Goal: Information Seeking & Learning: Learn about a topic

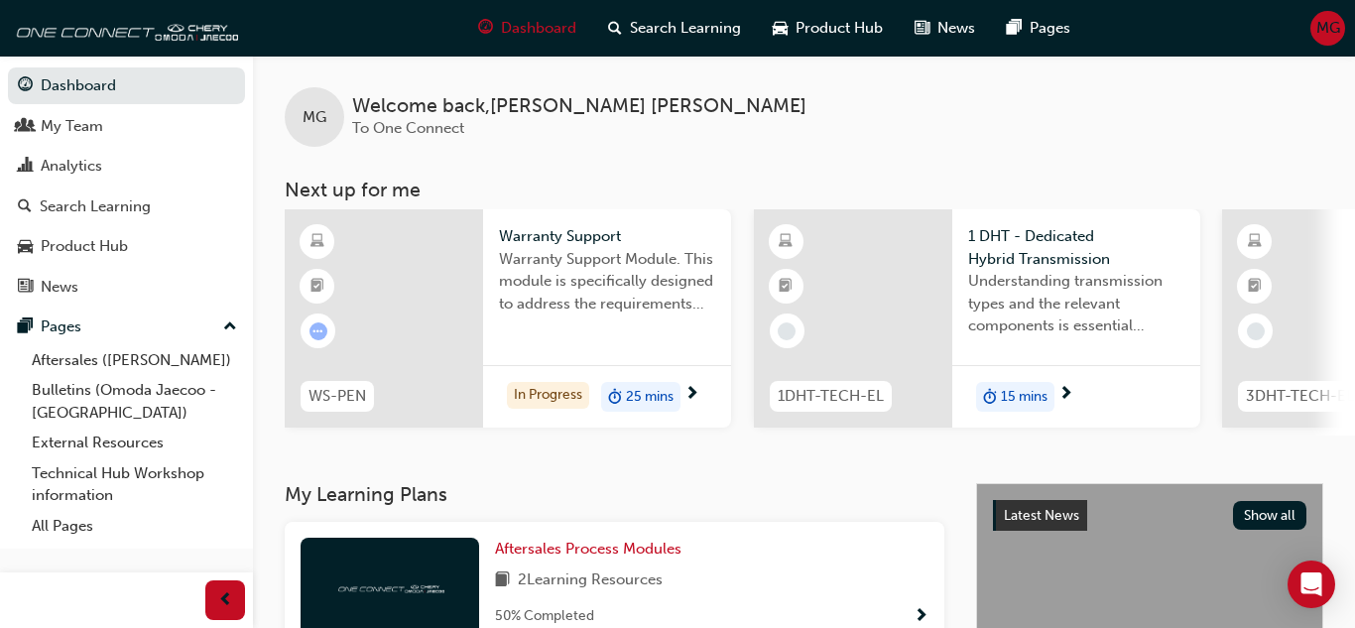
click at [957, 312] on div "1 DHT - Dedicated Hybrid Transmission Understanding transmission types and the …" at bounding box center [1077, 287] width 248 height 156
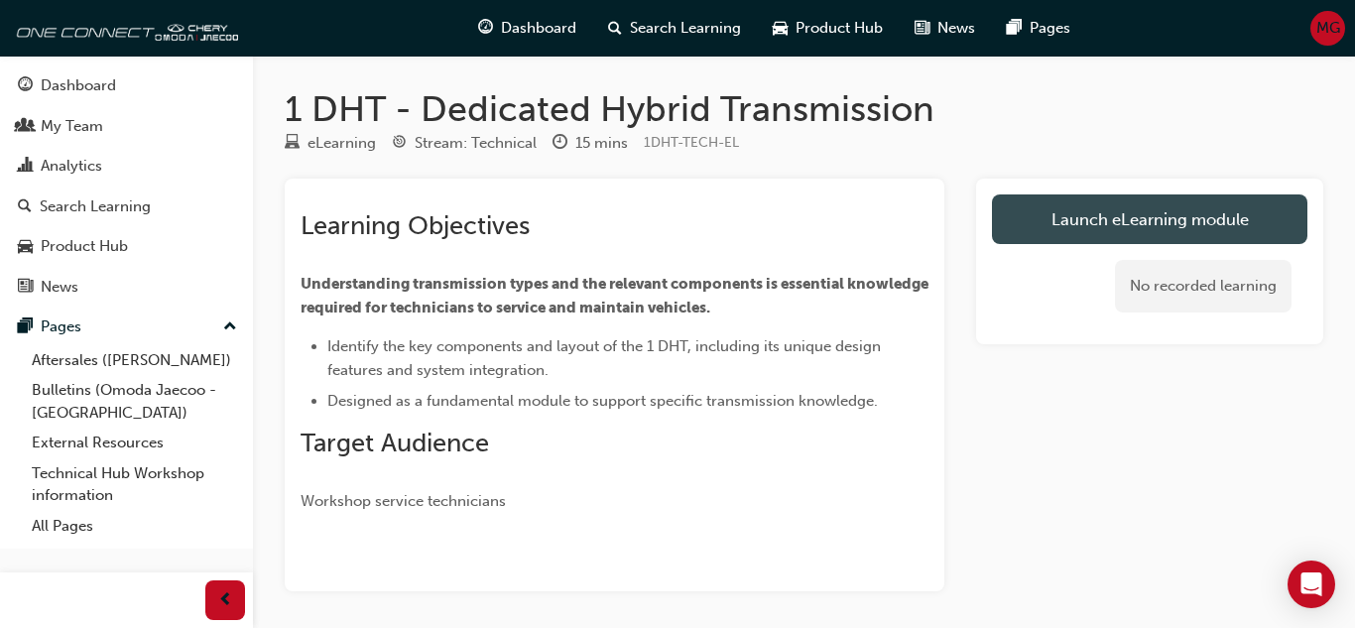
click at [1170, 216] on link "Launch eLearning module" at bounding box center [1150, 219] width 316 height 50
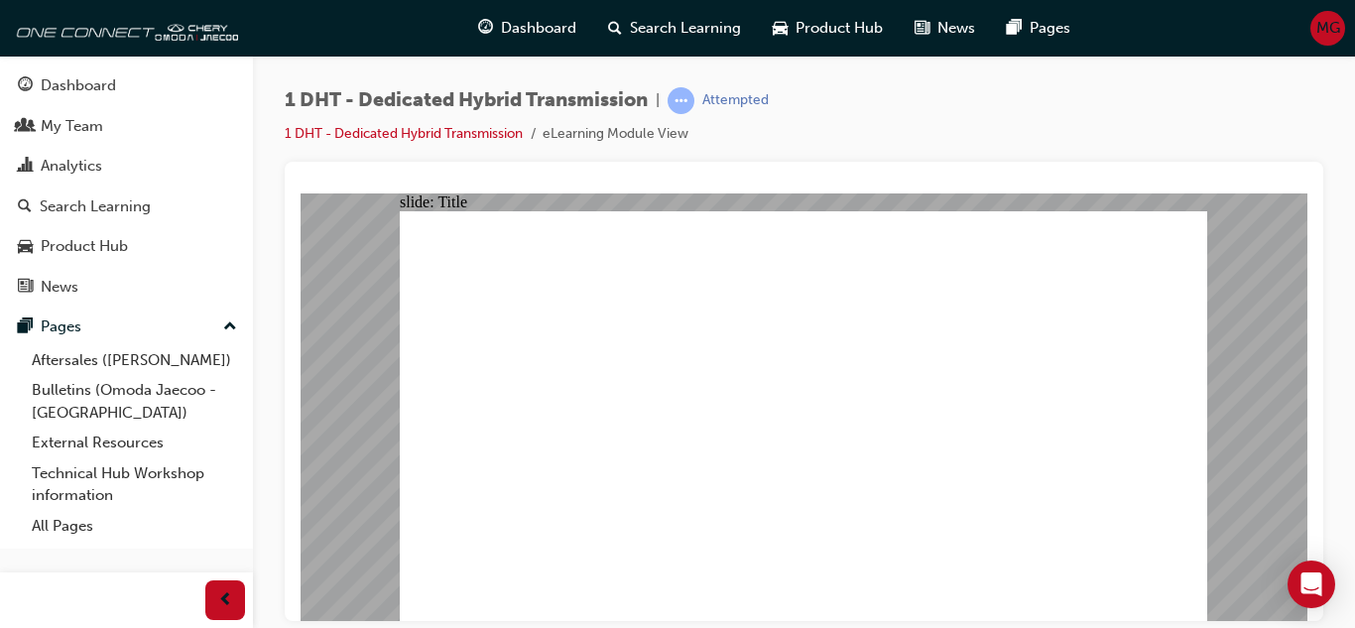
click at [1203, 92] on div "1 DHT - Dedicated Hybrid Transmission | Attempted 1 DHT - Dedicated Hybrid Tran…" at bounding box center [804, 124] width 1039 height 74
drag, startPoint x: 1188, startPoint y: 583, endPoint x: 1207, endPoint y: 491, distance: 94.2
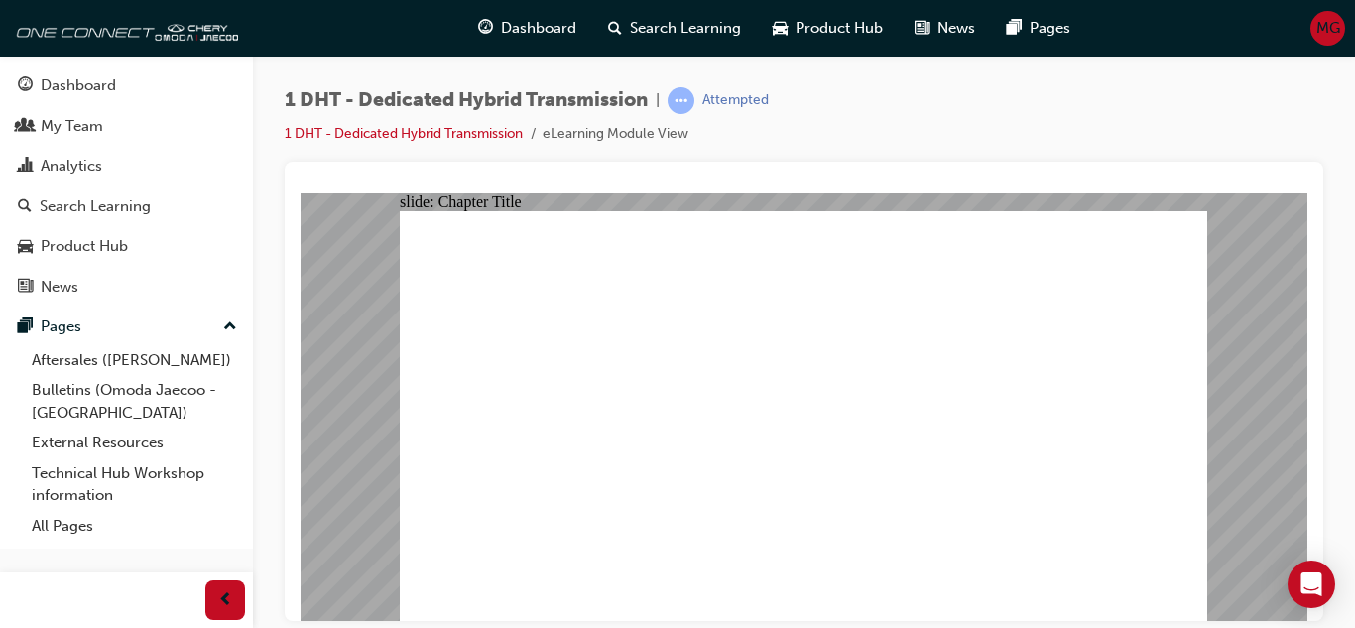
radio input "true"
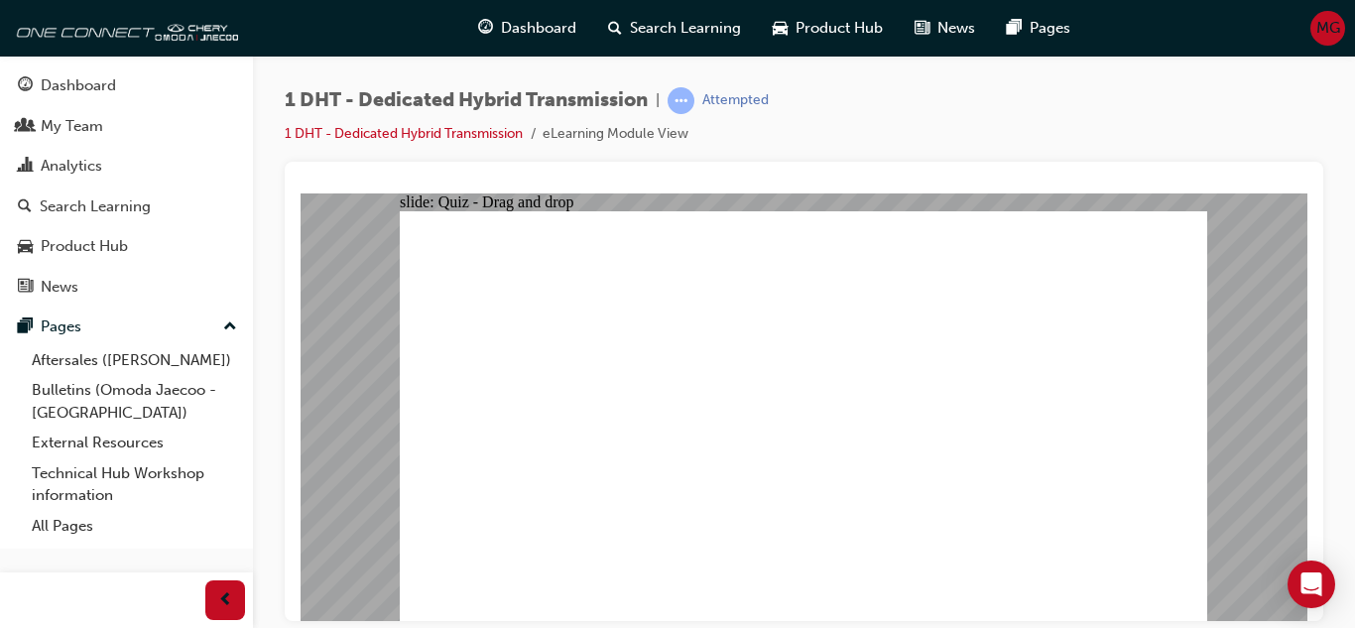
drag, startPoint x: 552, startPoint y: 523, endPoint x: 715, endPoint y: 351, distance: 237.2
drag, startPoint x: 640, startPoint y: 532, endPoint x: 740, endPoint y: 421, distance: 149.7
drag, startPoint x: 724, startPoint y: 537, endPoint x: 826, endPoint y: 415, distance: 158.6
drag, startPoint x: 803, startPoint y: 502, endPoint x: 823, endPoint y: 444, distance: 61.8
drag, startPoint x: 802, startPoint y: 528, endPoint x: 824, endPoint y: 332, distance: 196.7
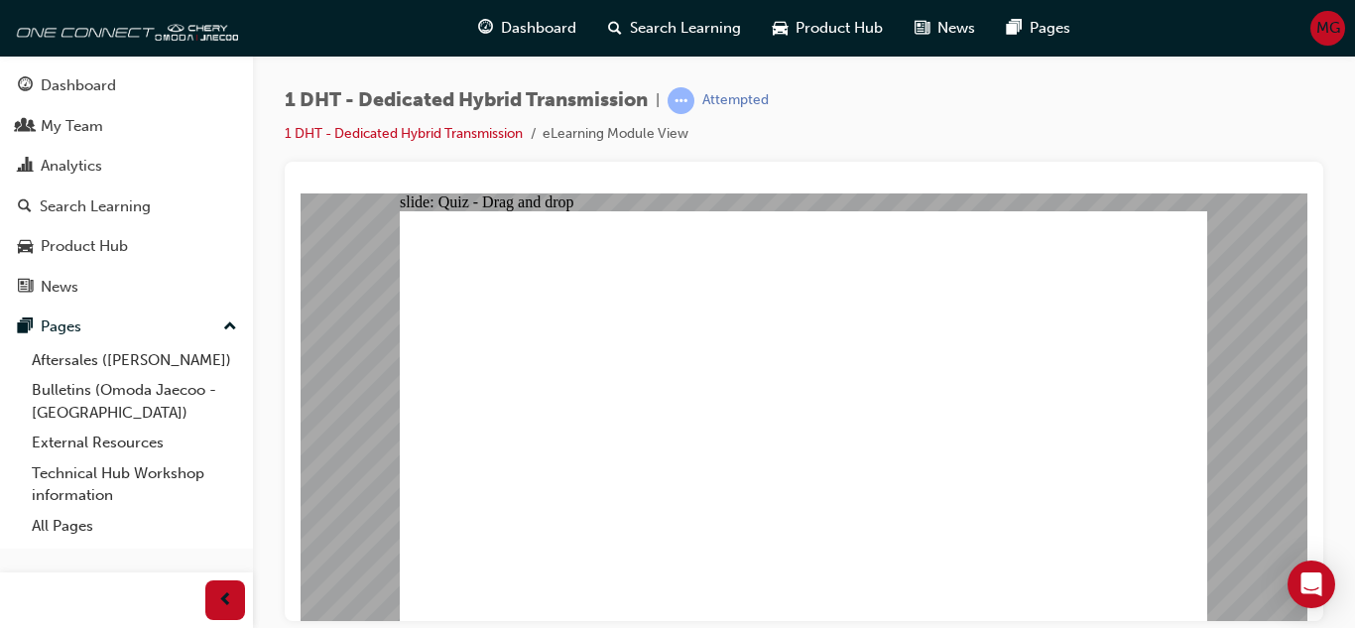
drag, startPoint x: 962, startPoint y: 527, endPoint x: 909, endPoint y: 404, distance: 133.8
drag, startPoint x: 873, startPoint y: 514, endPoint x: 955, endPoint y: 424, distance: 121.6
drag, startPoint x: 852, startPoint y: 513, endPoint x: 1062, endPoint y: 297, distance: 301.1
drag, startPoint x: 1012, startPoint y: 507, endPoint x: 1052, endPoint y: 444, distance: 74.9
drag, startPoint x: 999, startPoint y: 512, endPoint x: 1076, endPoint y: 330, distance: 197.0
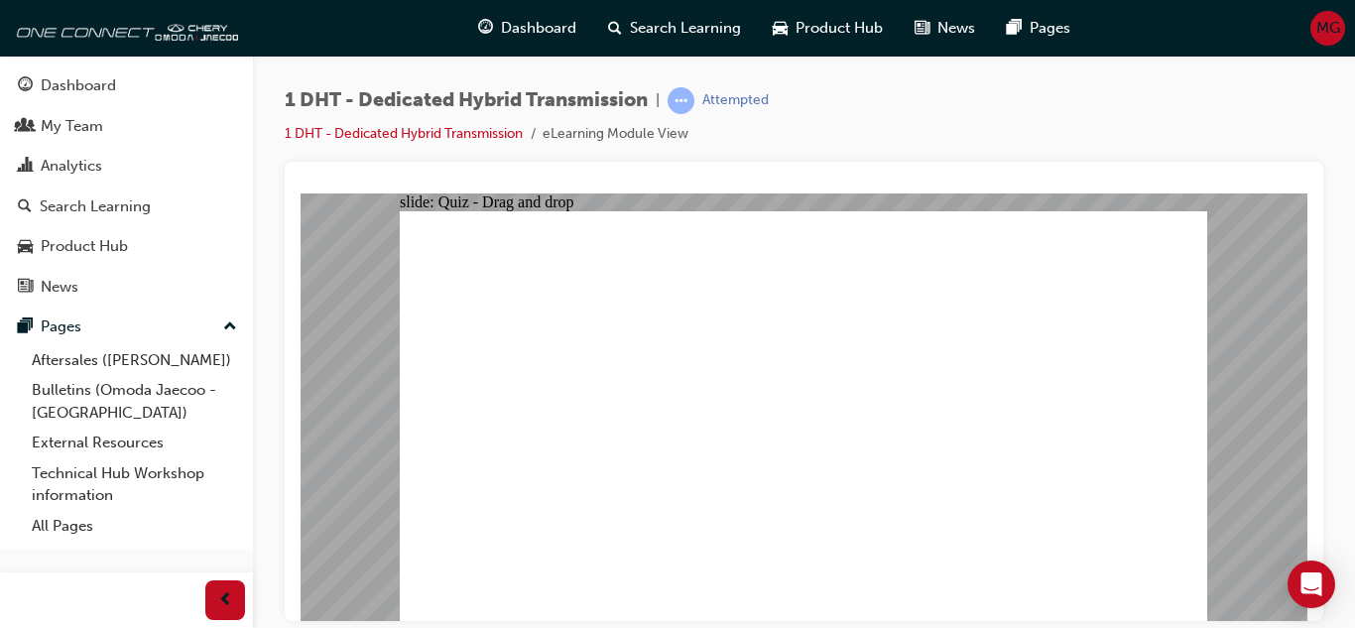
radio input "true"
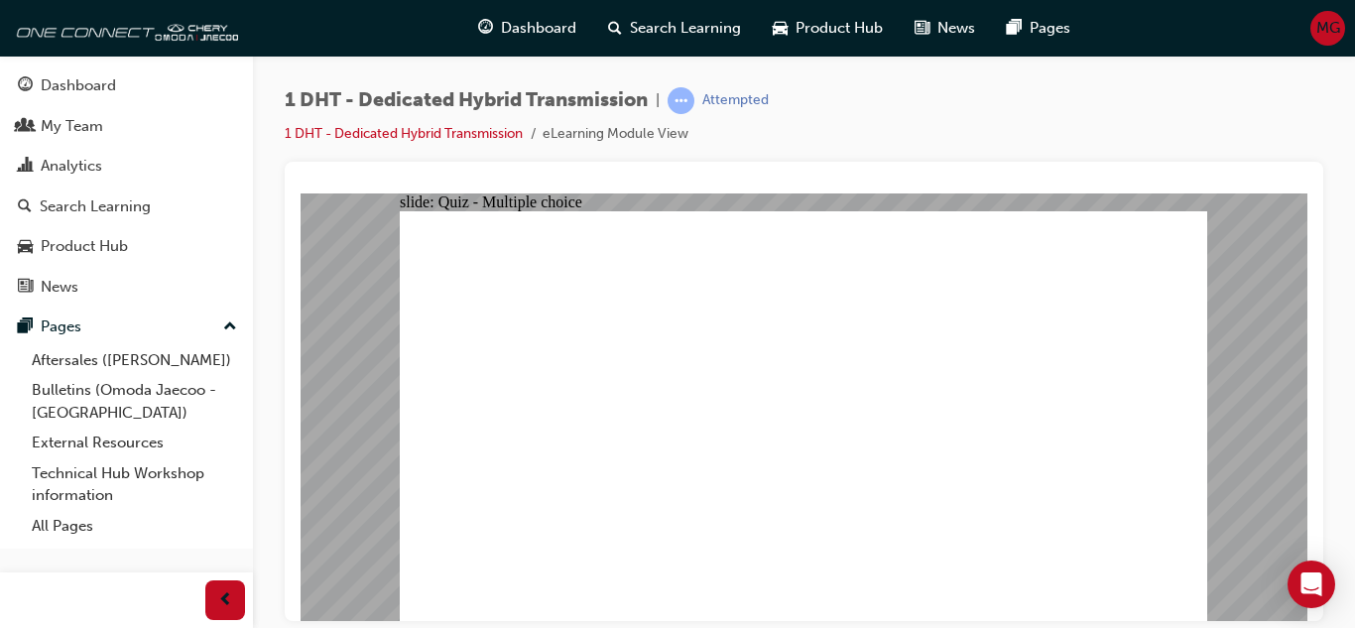
radio input "true"
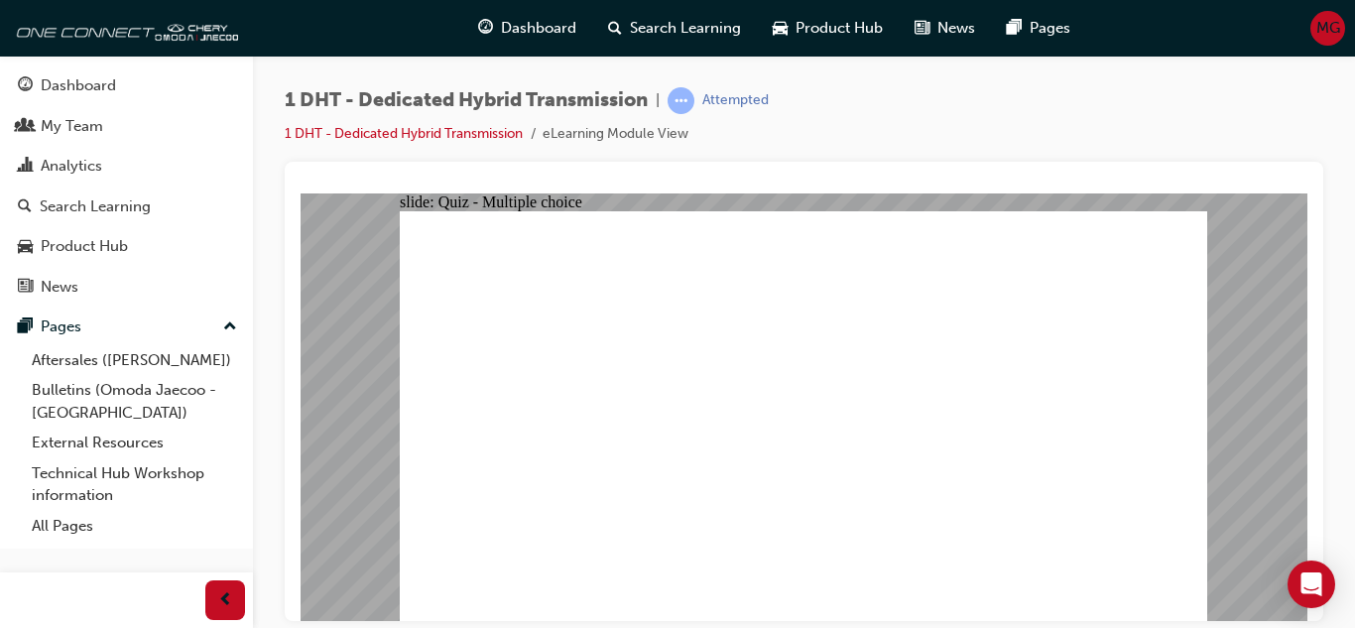
checkbox input "true"
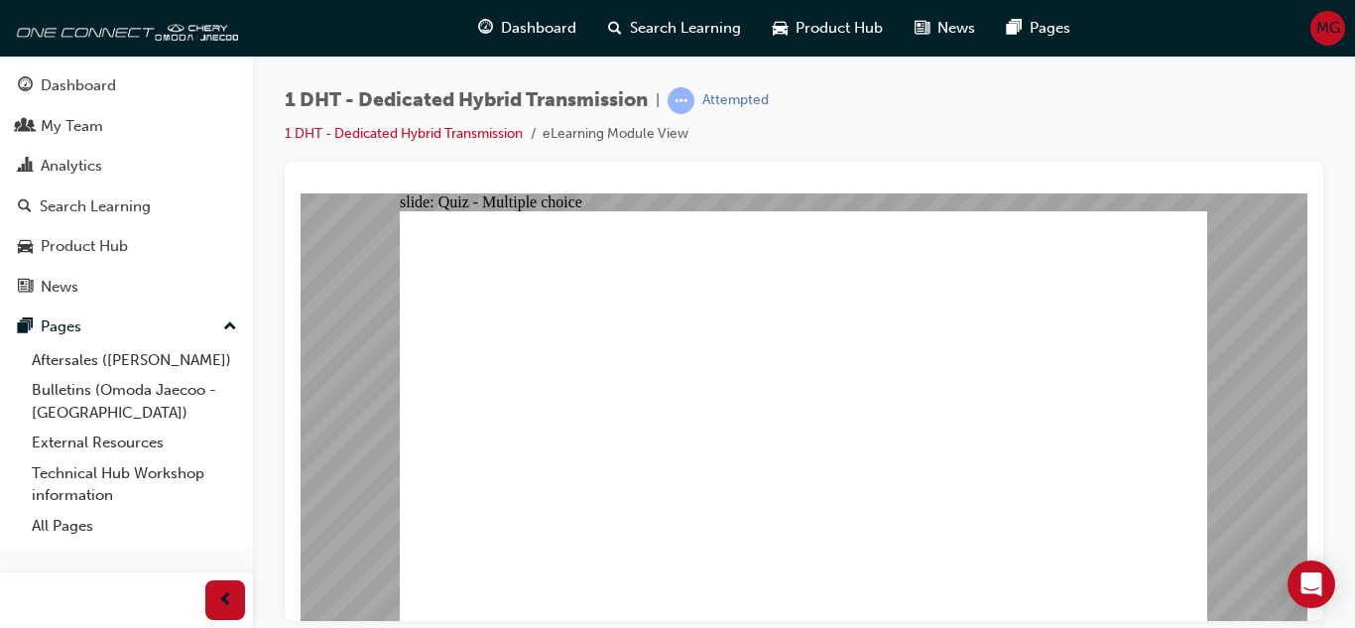
checkbox input "false"
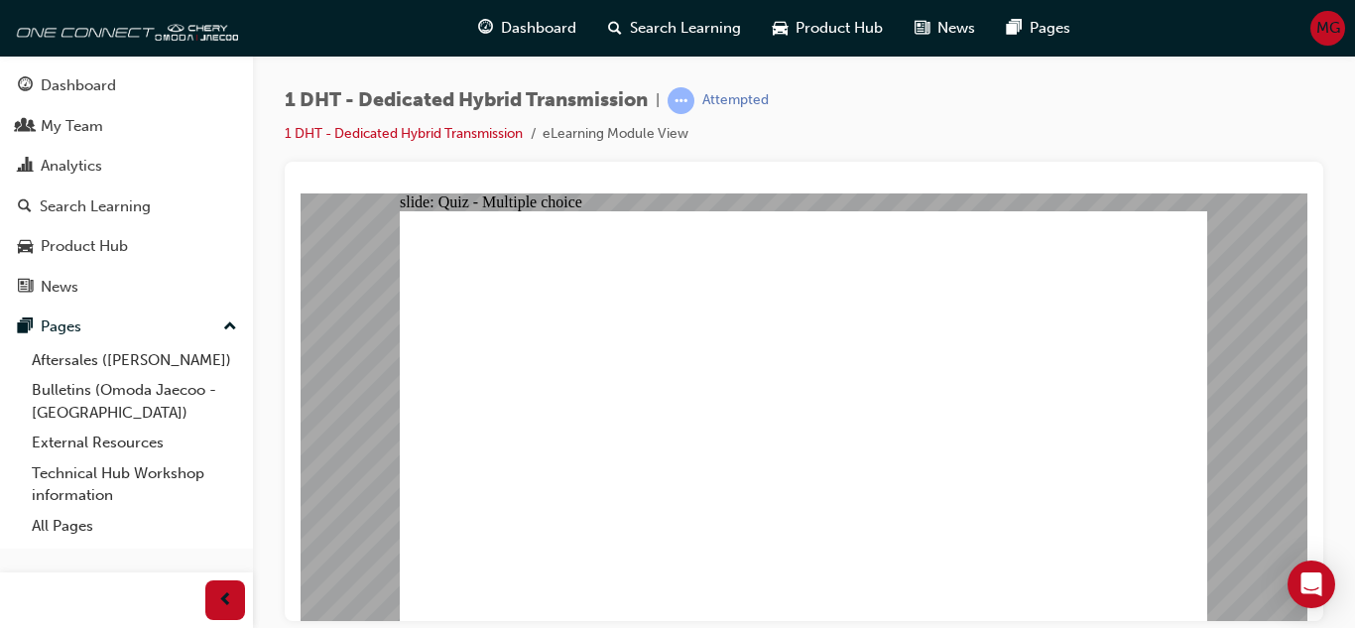
radio input "true"
drag, startPoint x: 529, startPoint y: 547, endPoint x: 550, endPoint y: 525, distance: 30.2
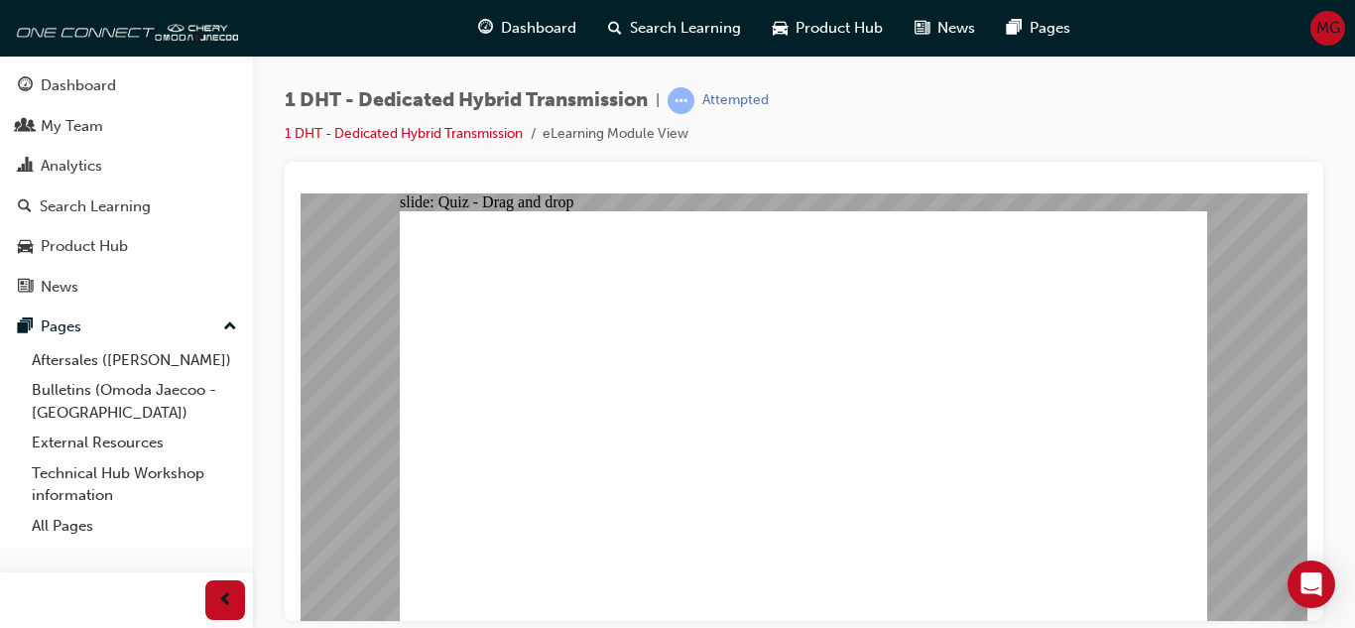
drag, startPoint x: 553, startPoint y: 517, endPoint x: 643, endPoint y: 438, distance: 120.2
drag, startPoint x: 547, startPoint y: 529, endPoint x: 634, endPoint y: 454, distance: 114.7
drag, startPoint x: 563, startPoint y: 502, endPoint x: 815, endPoint y: 300, distance: 323.3
drag, startPoint x: 619, startPoint y: 539, endPoint x: 732, endPoint y: 385, distance: 190.9
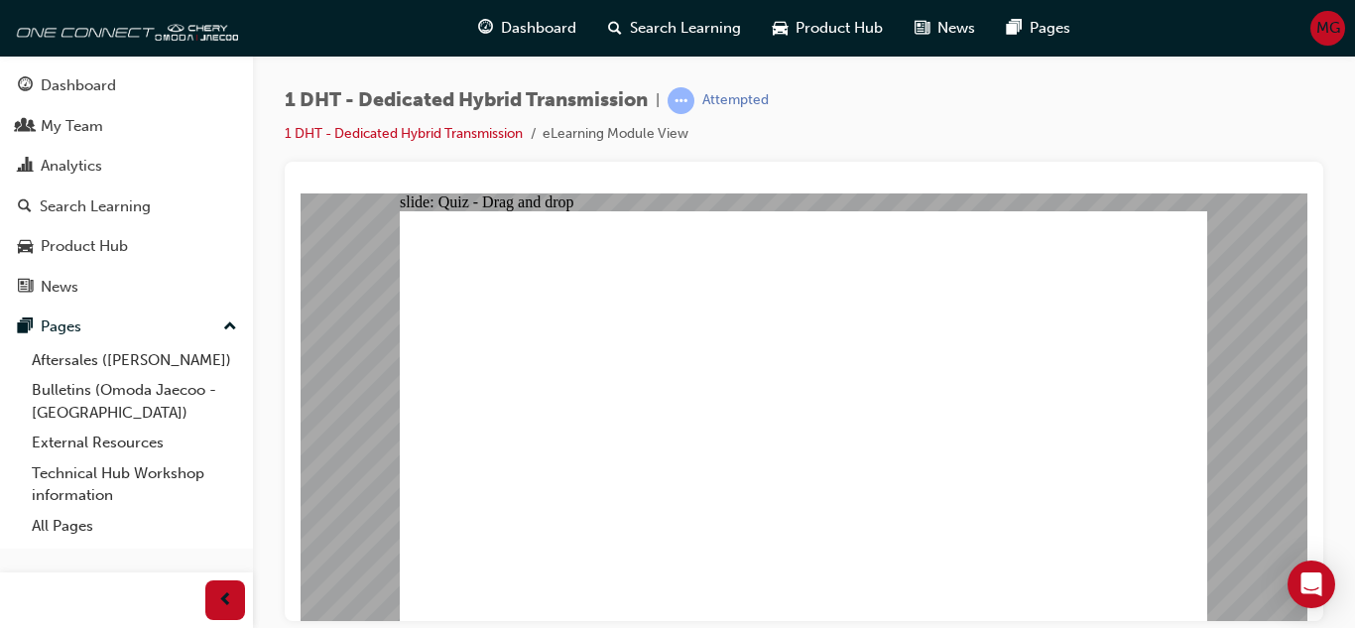
drag, startPoint x: 720, startPoint y: 501, endPoint x: 752, endPoint y: 427, distance: 80.9
drag, startPoint x: 706, startPoint y: 552, endPoint x: 793, endPoint y: 314, distance: 253.7
drag, startPoint x: 795, startPoint y: 497, endPoint x: 824, endPoint y: 365, distance: 135.1
drag, startPoint x: 968, startPoint y: 537, endPoint x: 939, endPoint y: 414, distance: 126.6
drag, startPoint x: 864, startPoint y: 534, endPoint x: 951, endPoint y: 376, distance: 179.9
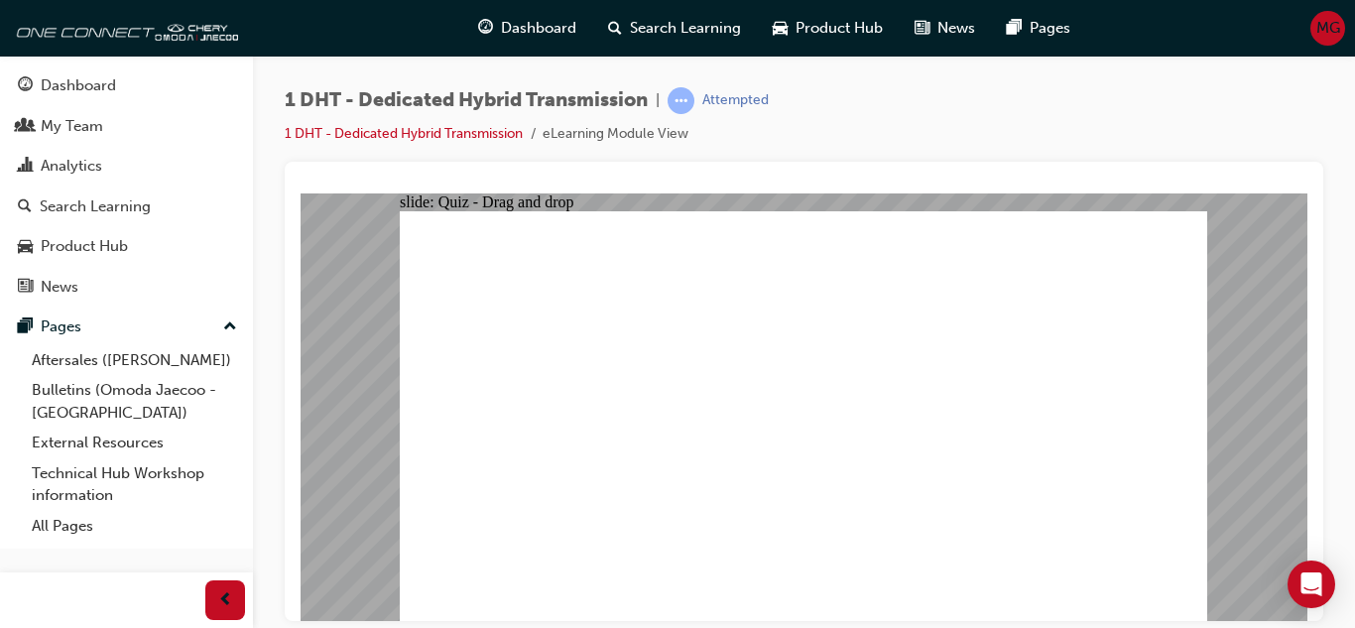
drag, startPoint x: 747, startPoint y: 381, endPoint x: 1057, endPoint y: 269, distance: 329.3
drag, startPoint x: 1002, startPoint y: 521, endPoint x: 1046, endPoint y: 356, distance: 170.4
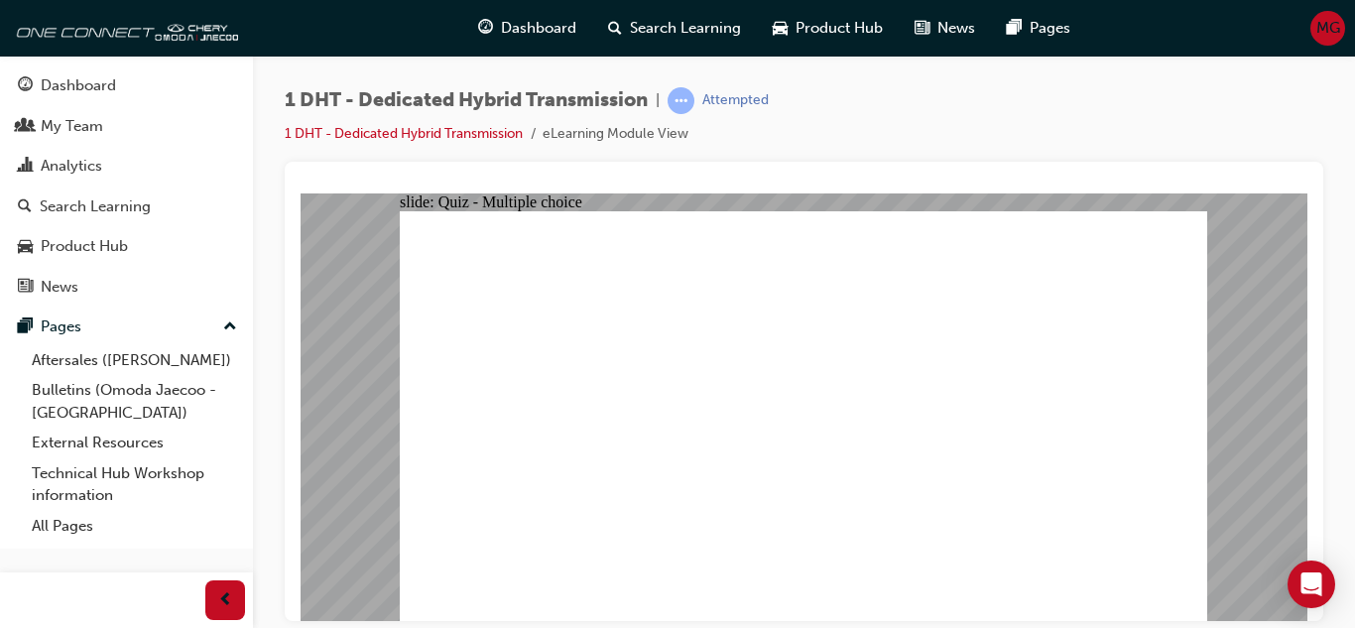
radio input "true"
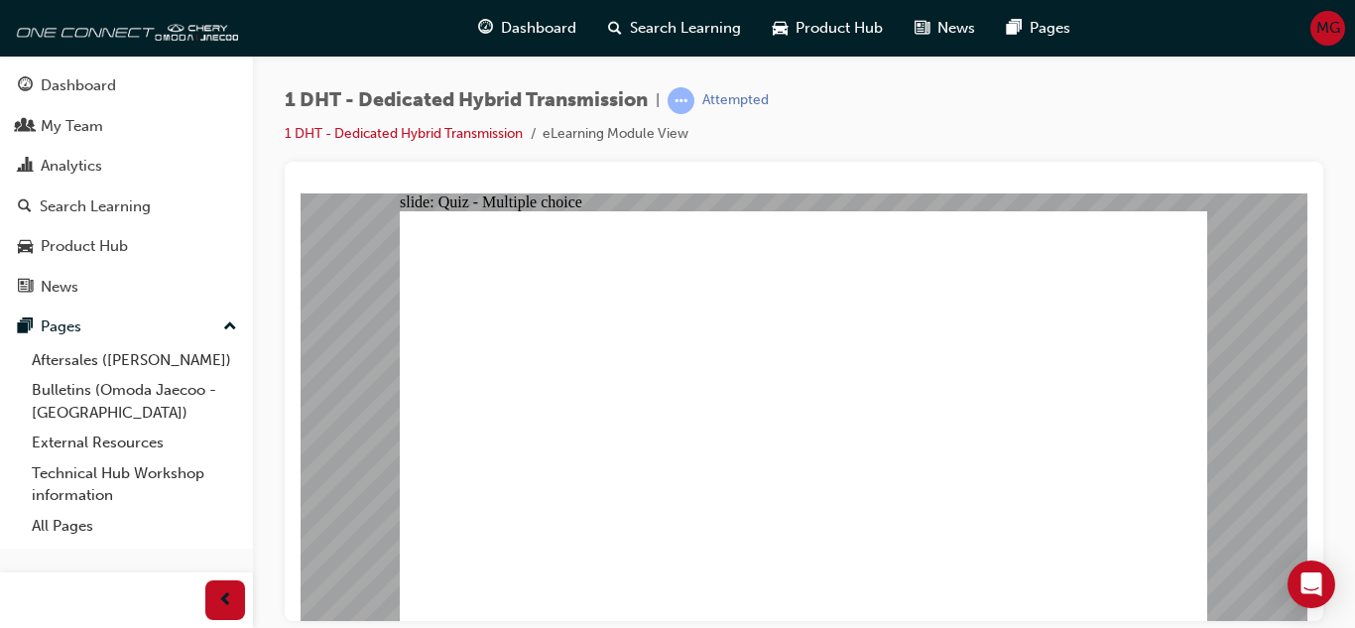
radio input "true"
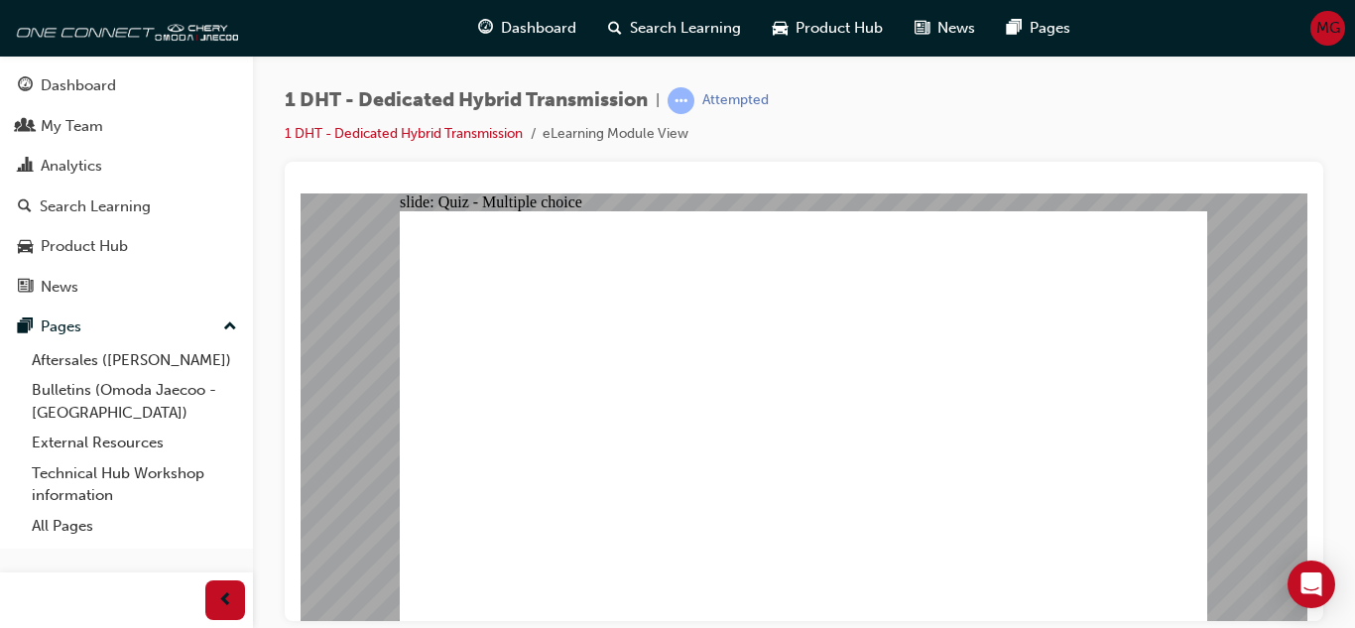
checkbox input "true"
drag, startPoint x: 1032, startPoint y: 547, endPoint x: 1194, endPoint y: 554, distance: 161.9
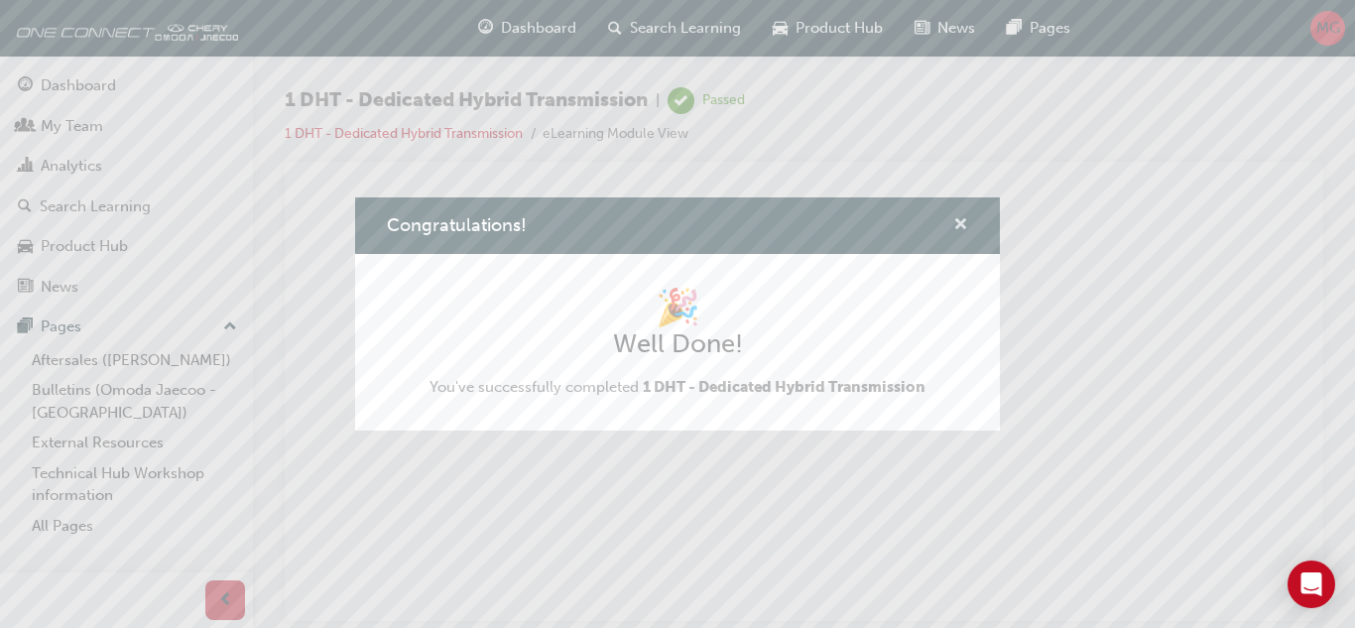
click at [957, 226] on span "cross-icon" at bounding box center [961, 226] width 15 height 18
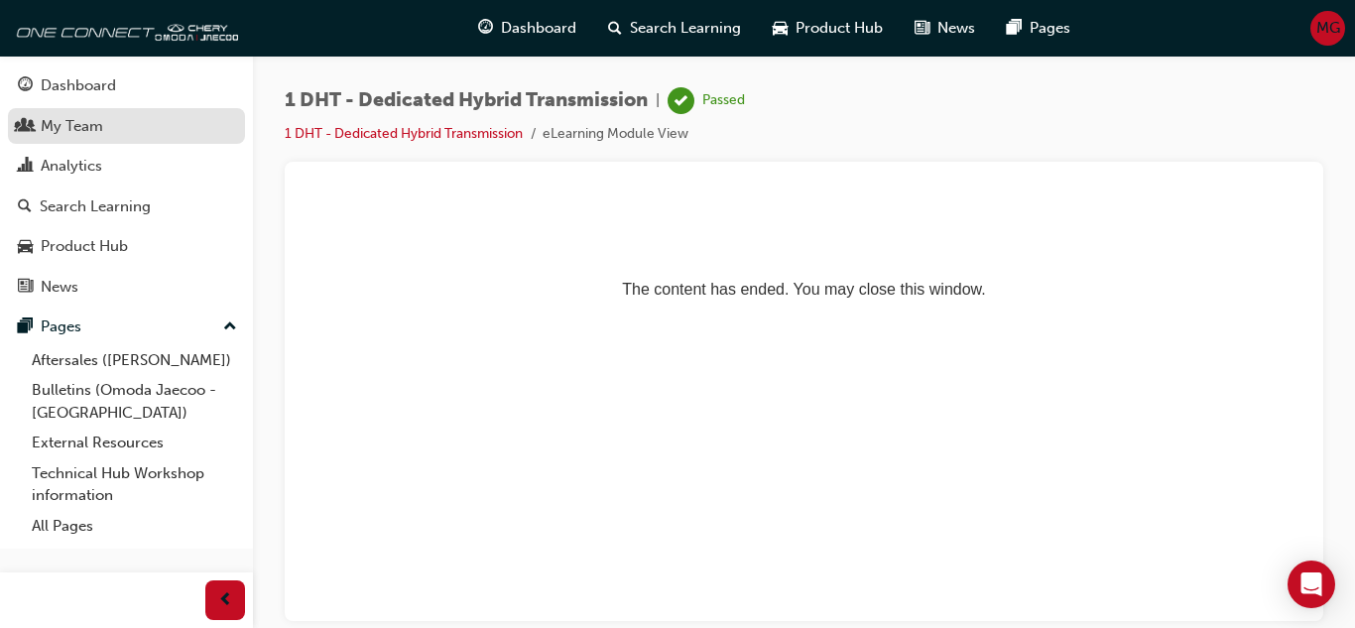
click at [118, 139] on link "My Team" at bounding box center [126, 126] width 237 height 37
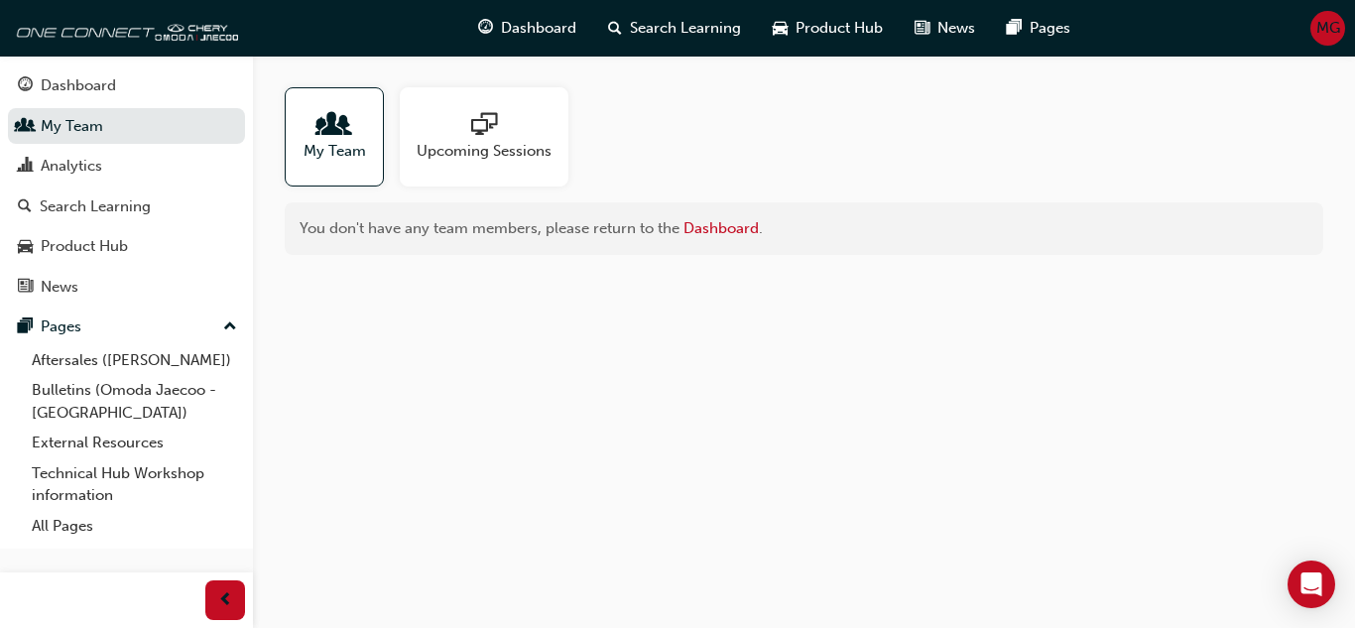
click at [311, 79] on div "My Team Upcoming Sessions You don't have any team members, please return to the…" at bounding box center [804, 171] width 1102 height 231
click at [326, 146] on span "My Team" at bounding box center [335, 151] width 63 height 23
click at [691, 230] on link "Dashboard" at bounding box center [721, 228] width 75 height 18
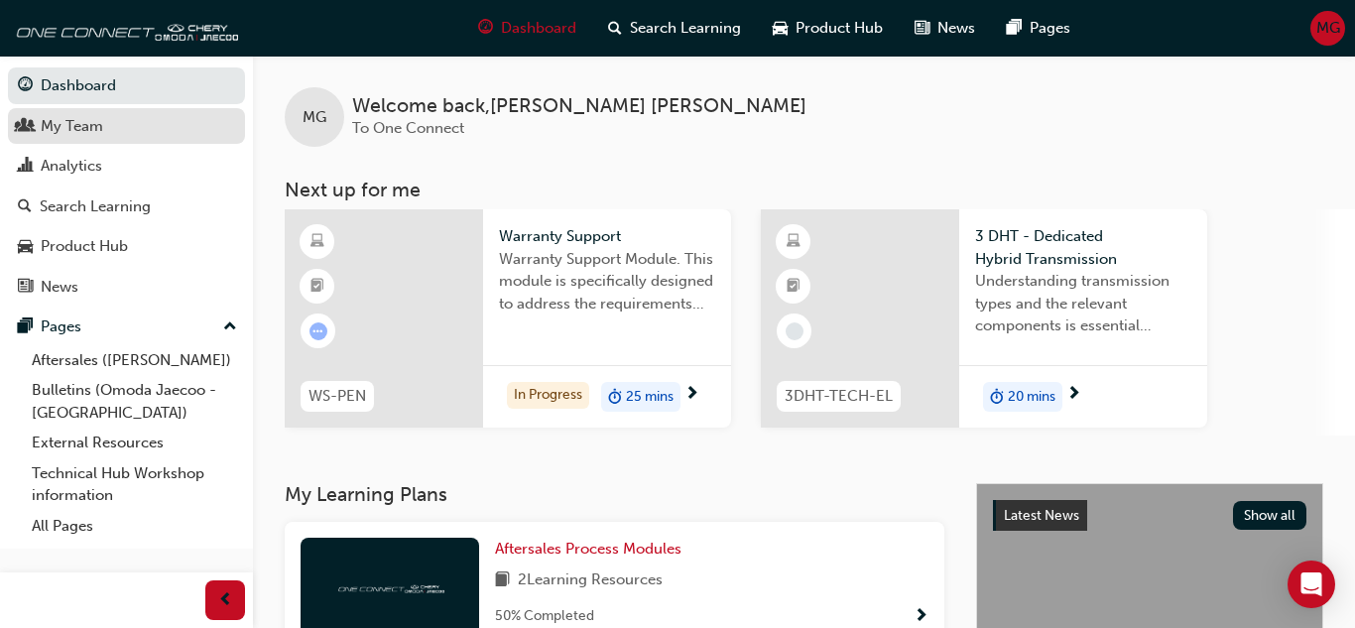
click at [48, 134] on div "My Team" at bounding box center [72, 126] width 63 height 23
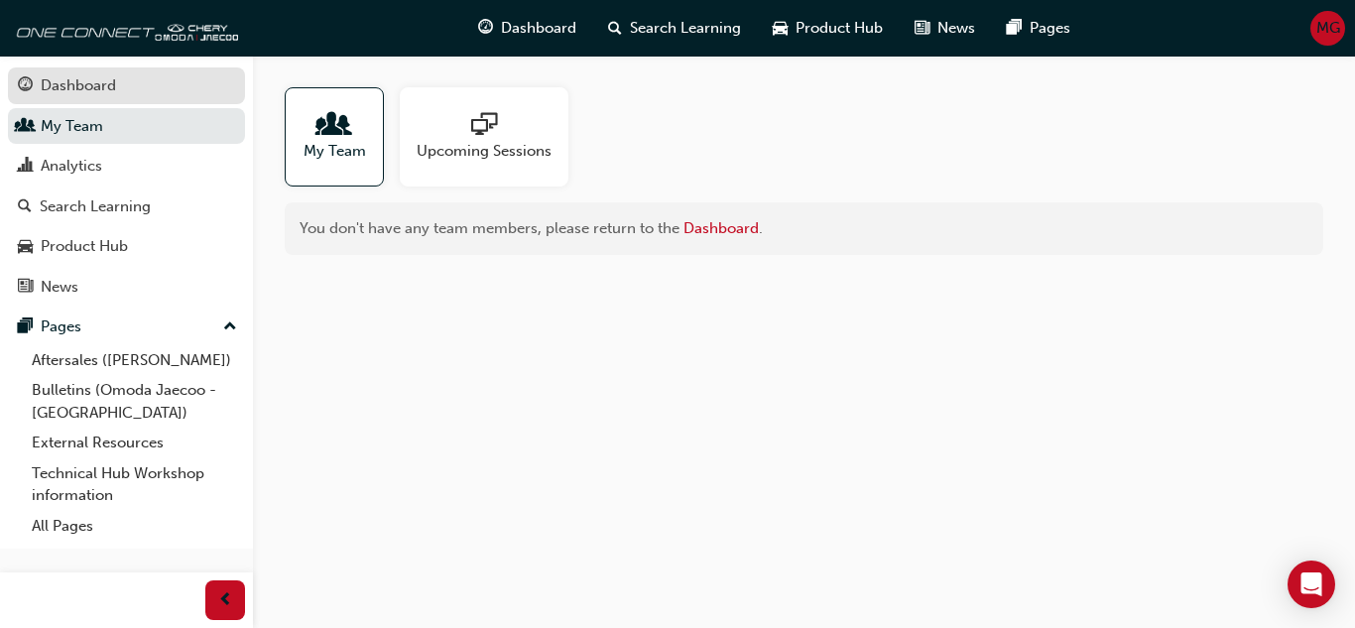
click at [93, 88] on div "Dashboard" at bounding box center [78, 85] width 75 height 23
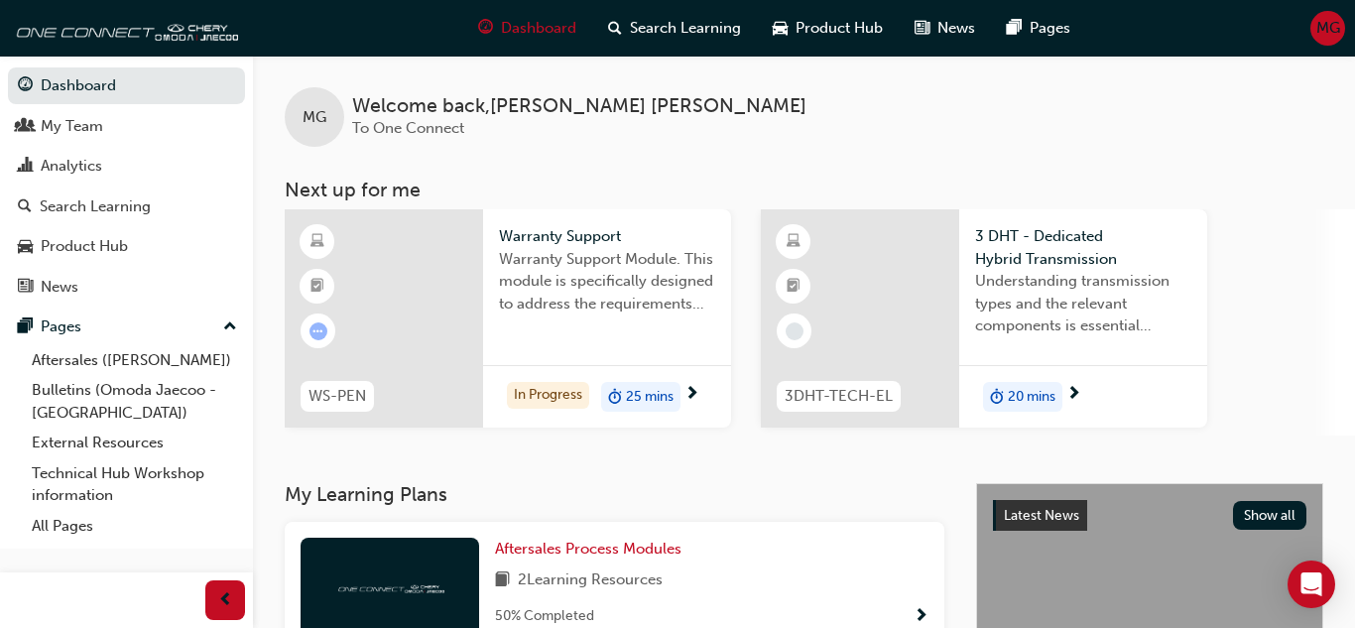
click at [636, 402] on span "25 mins" at bounding box center [650, 397] width 48 height 23
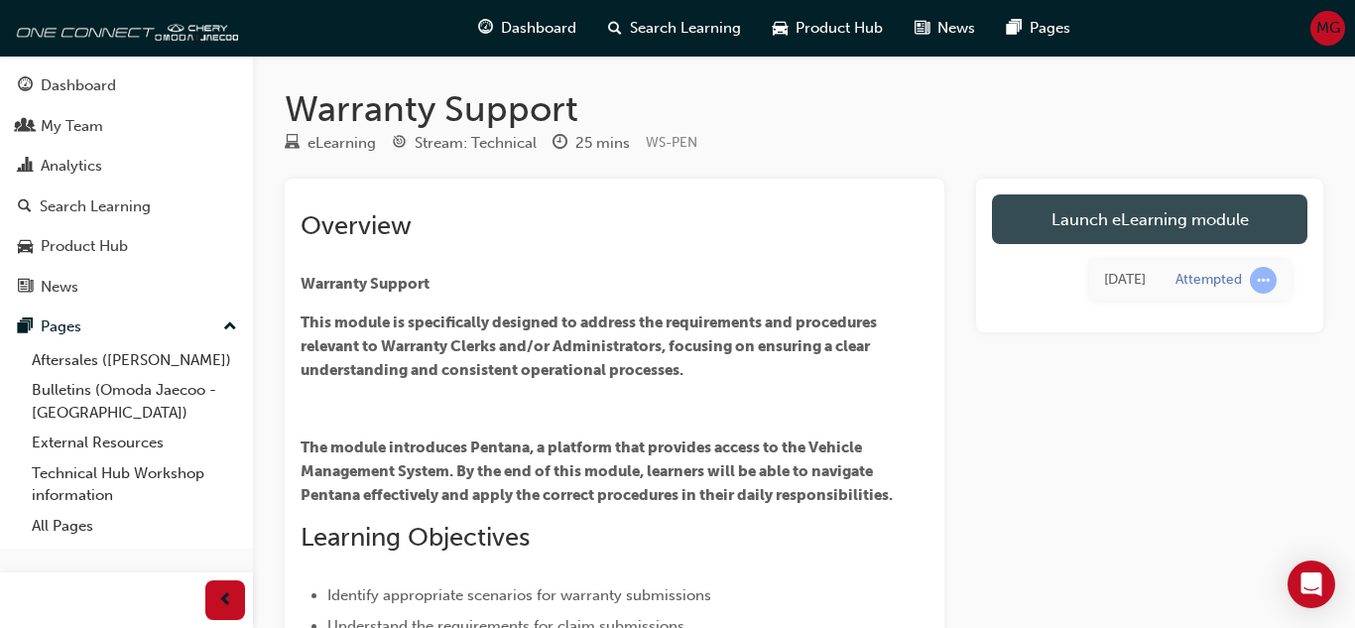
click at [1161, 215] on link "Launch eLearning module" at bounding box center [1150, 219] width 316 height 50
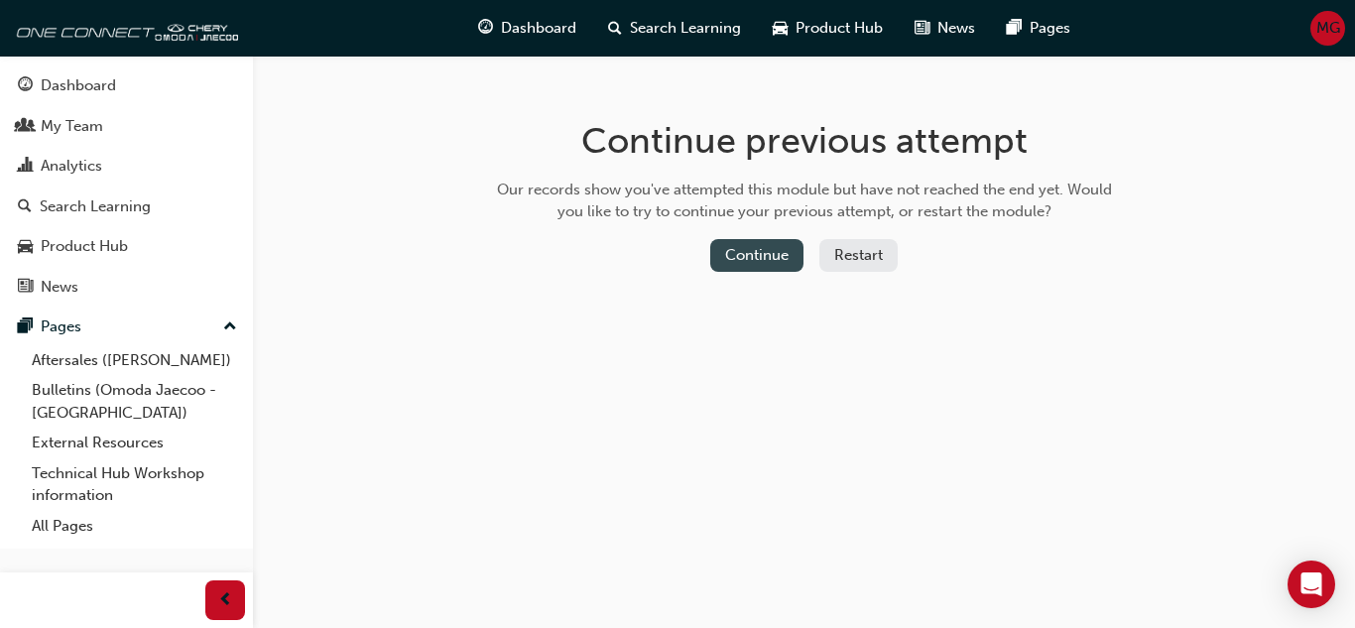
click at [739, 264] on button "Continue" at bounding box center [756, 255] width 93 height 33
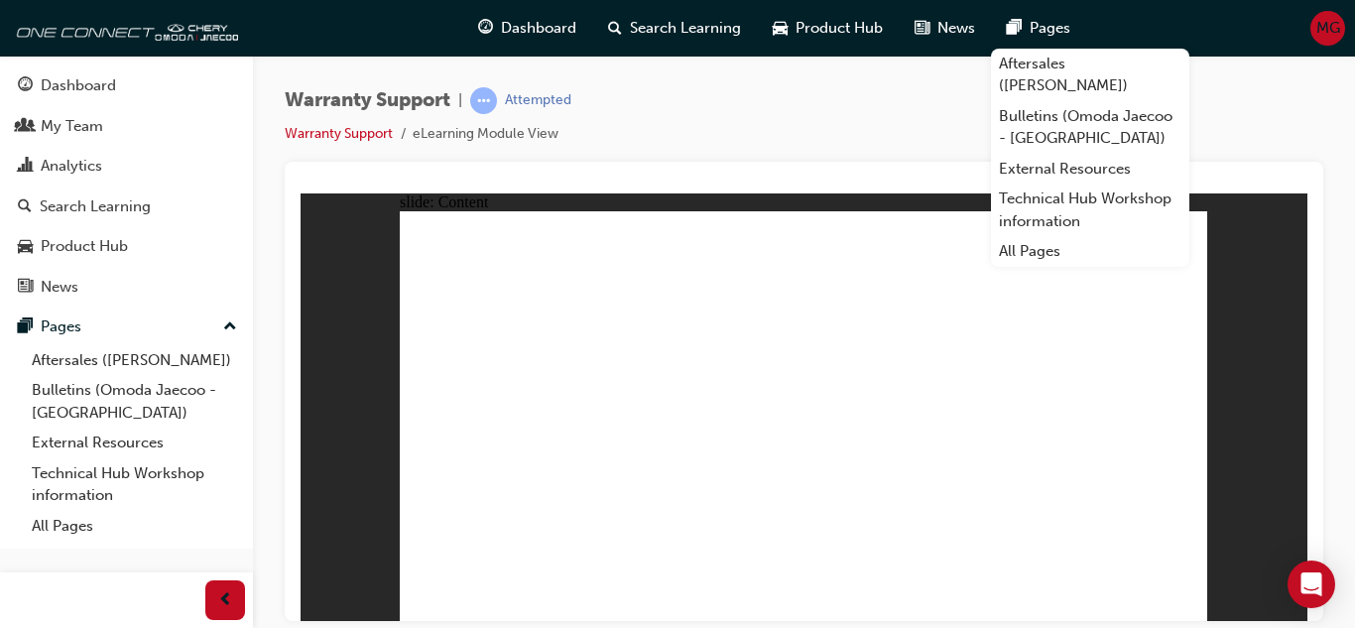
click at [1227, 332] on div "slide: Content Rectangle 1 Recalls/Campaigns/Bulletins Recall work must follow …" at bounding box center [804, 407] width 1007 height 428
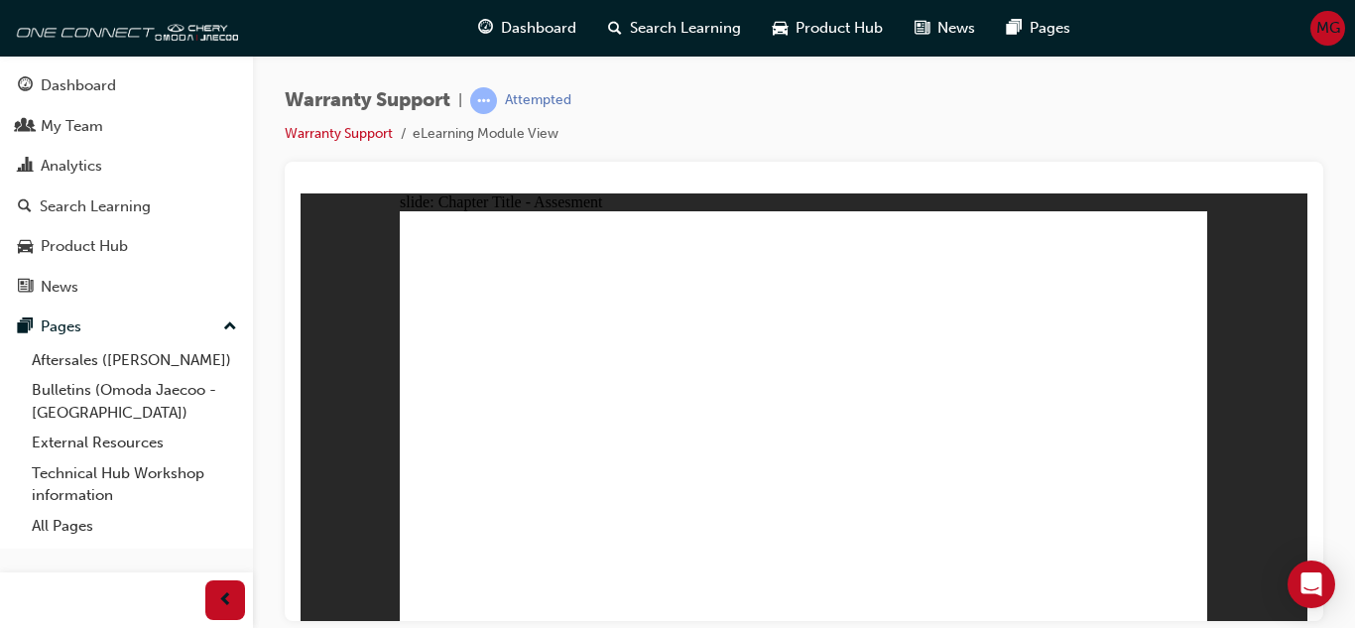
radio input "true"
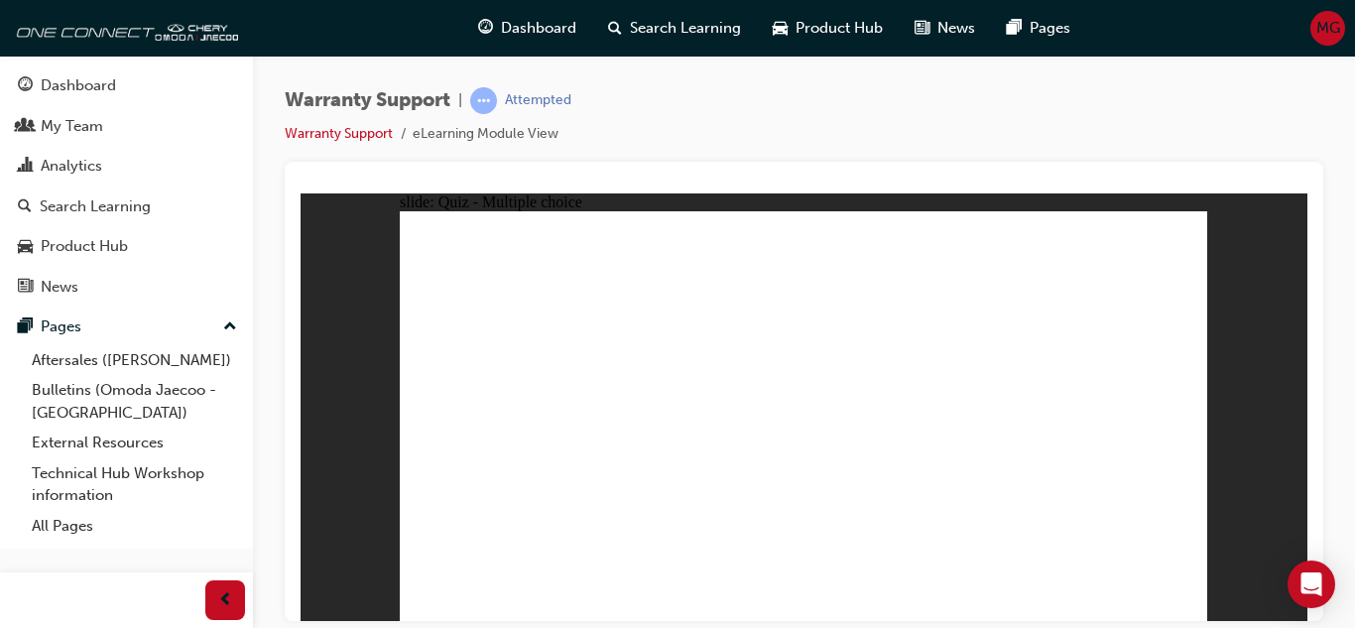
radio input "true"
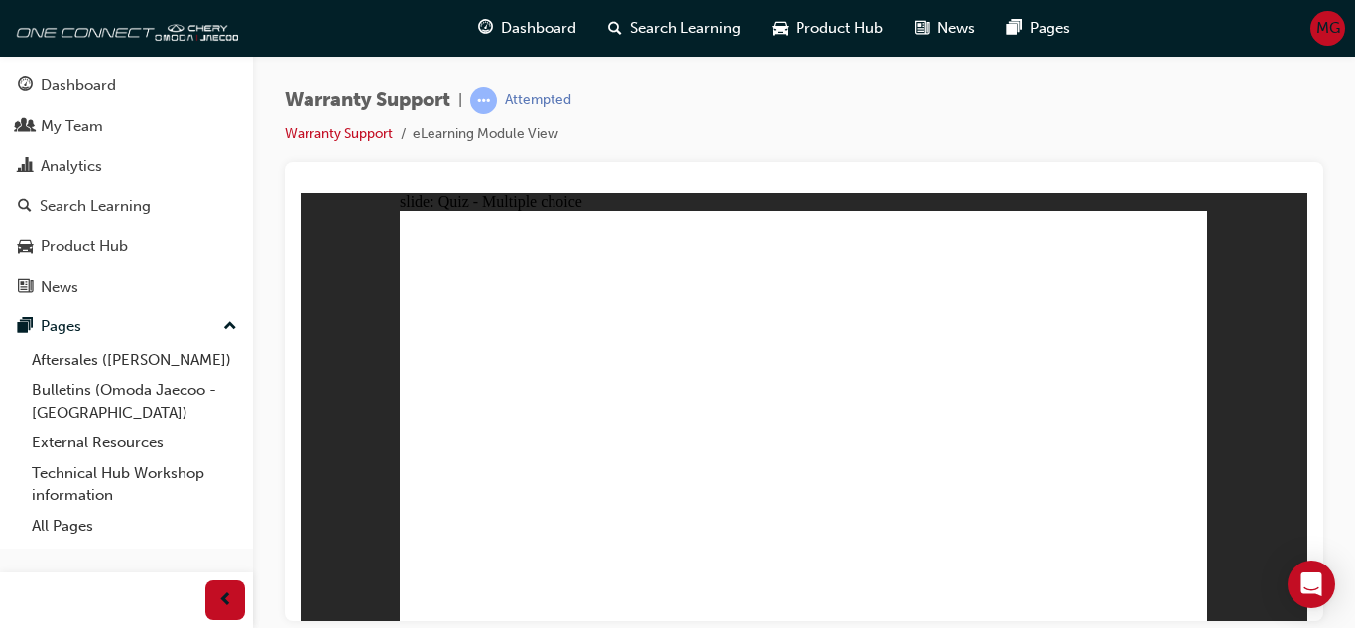
radio input "true"
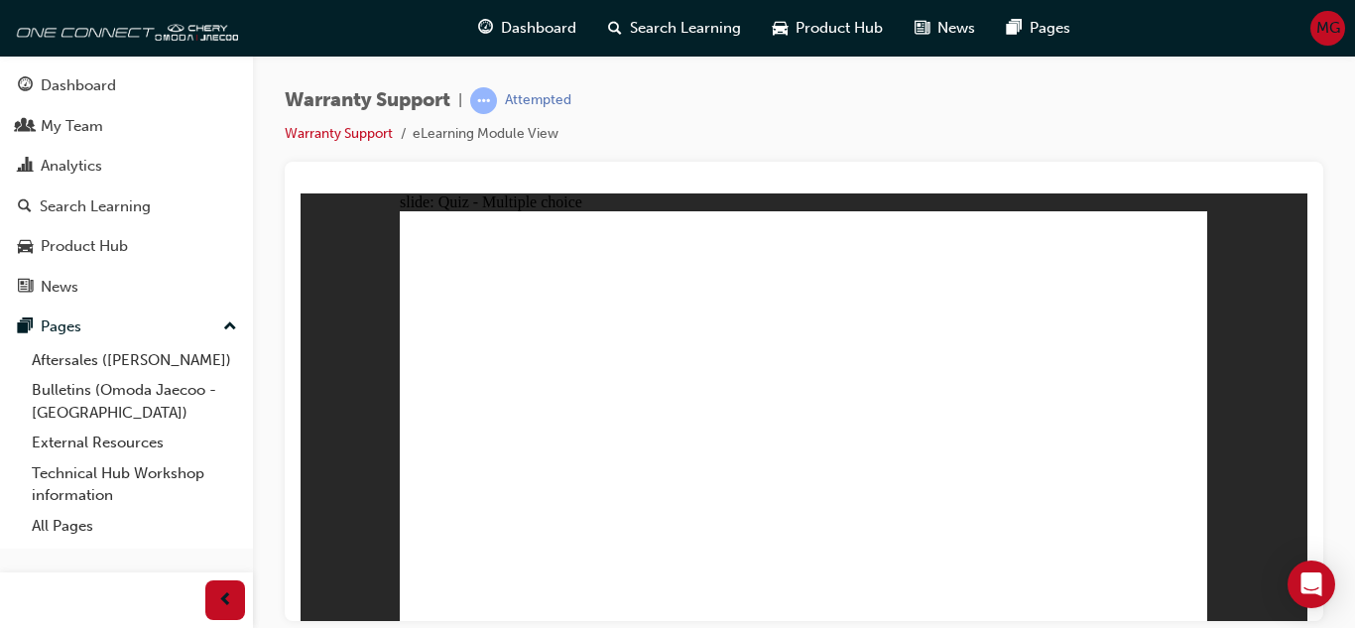
radio input "true"
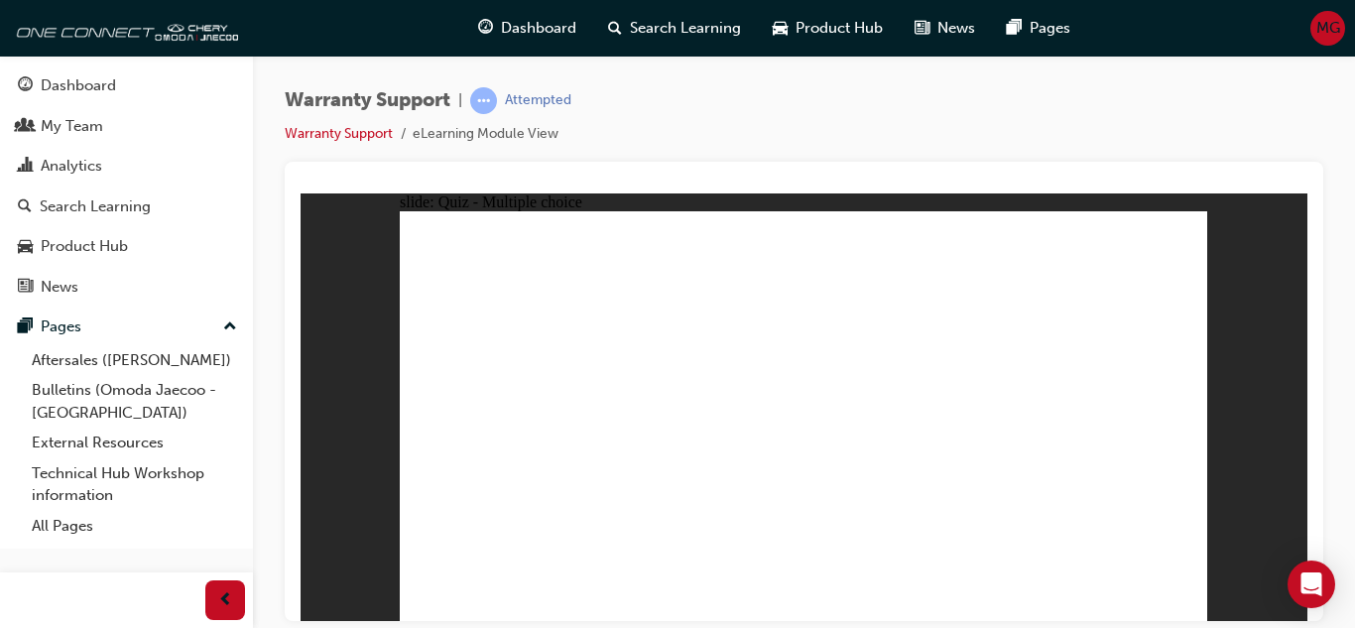
radio input "true"
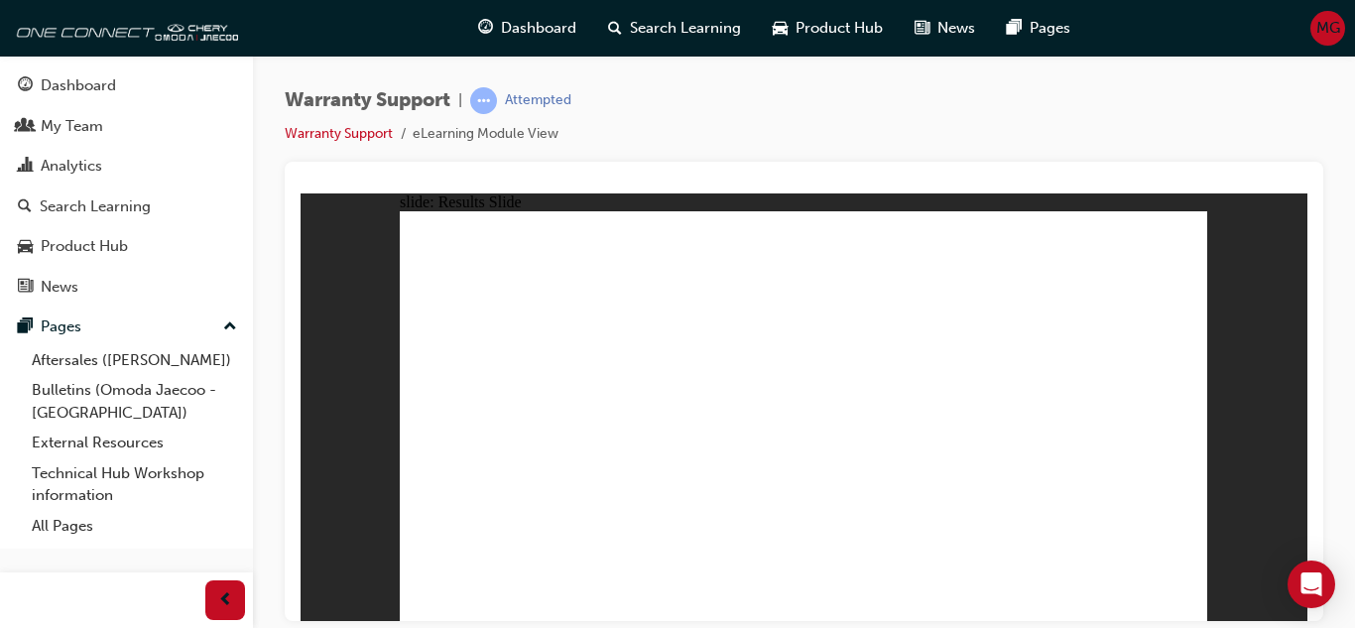
radio input "true"
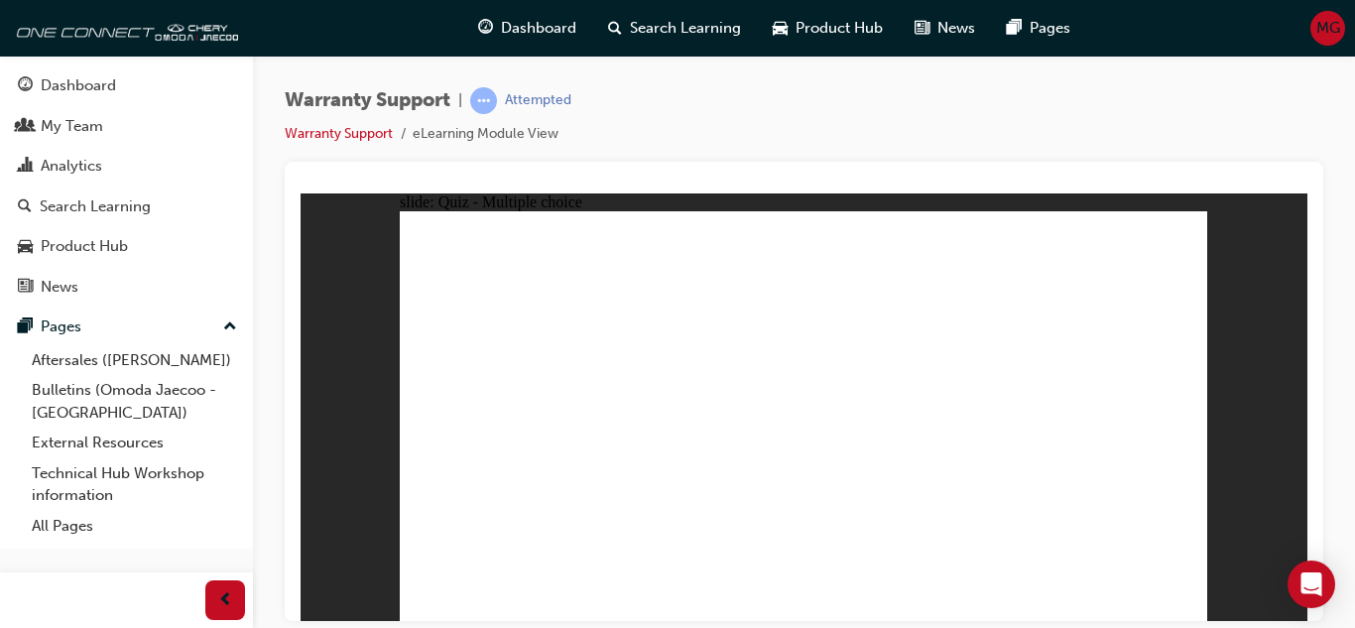
radio input "true"
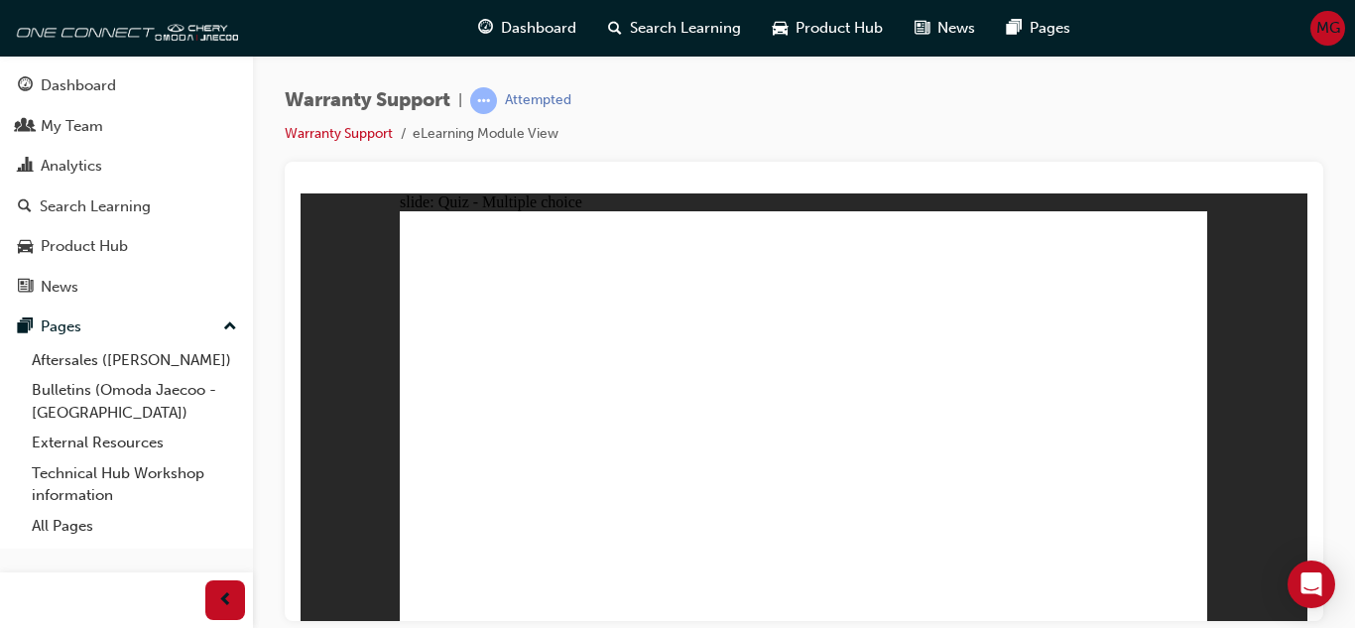
radio input "true"
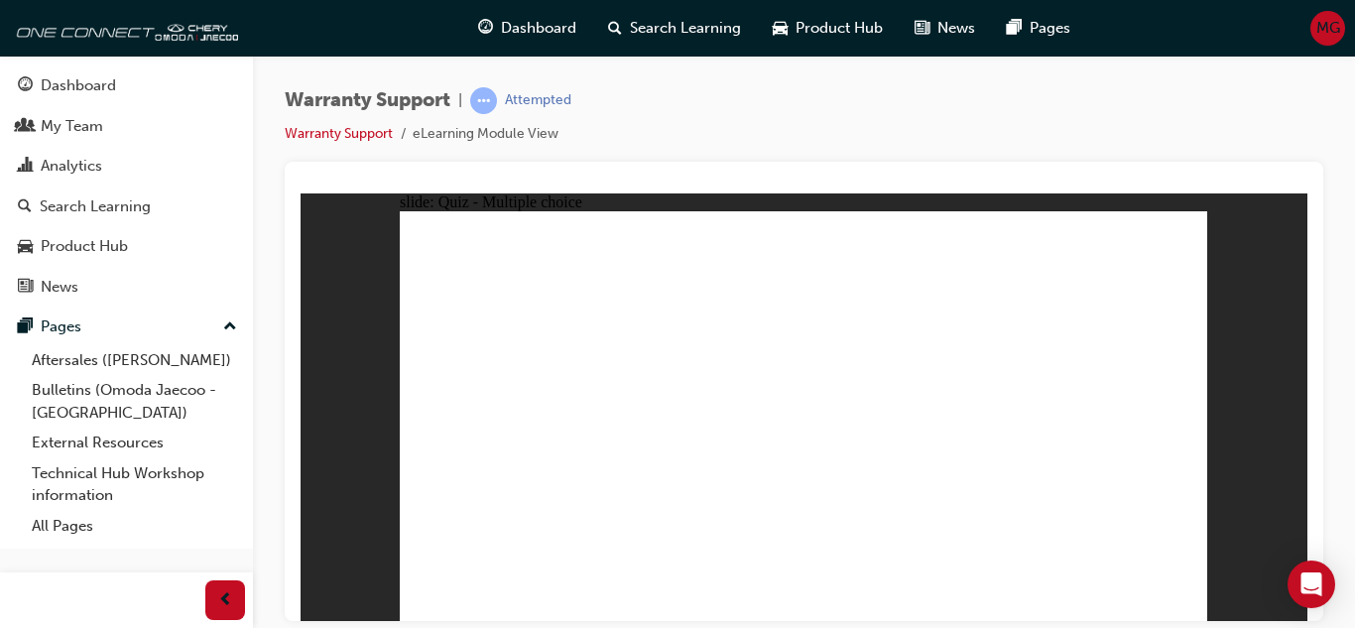
radio input "true"
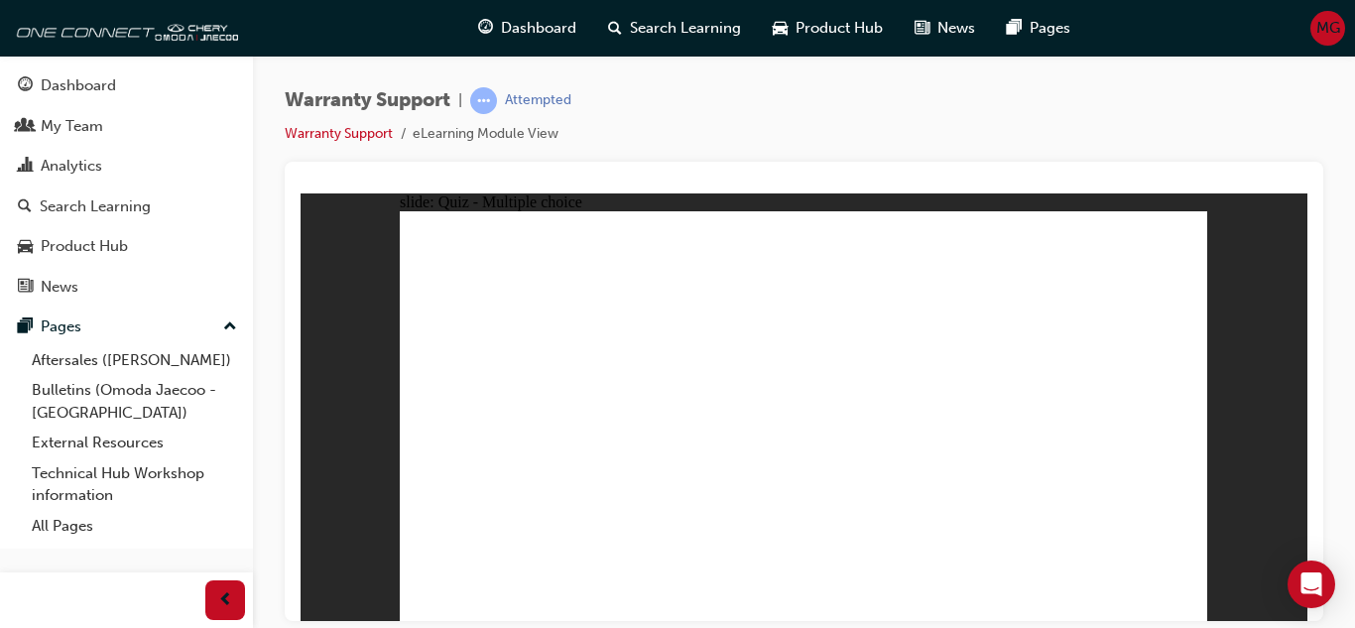
radio input "true"
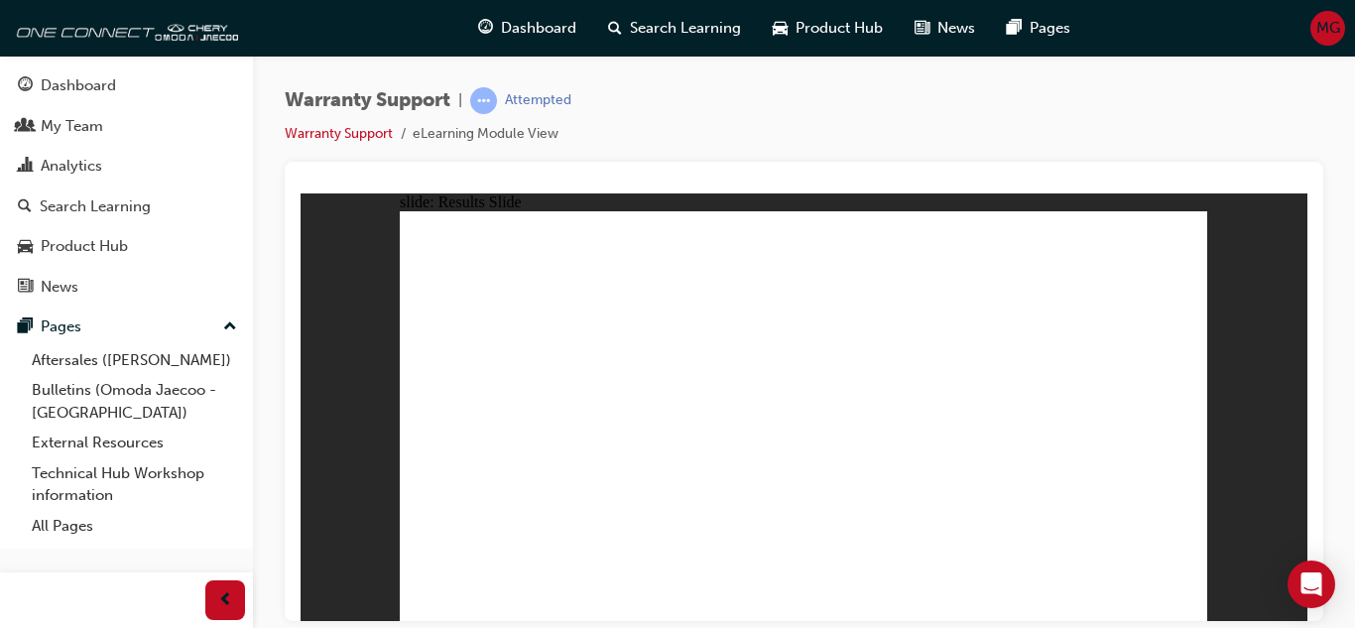
radio input "true"
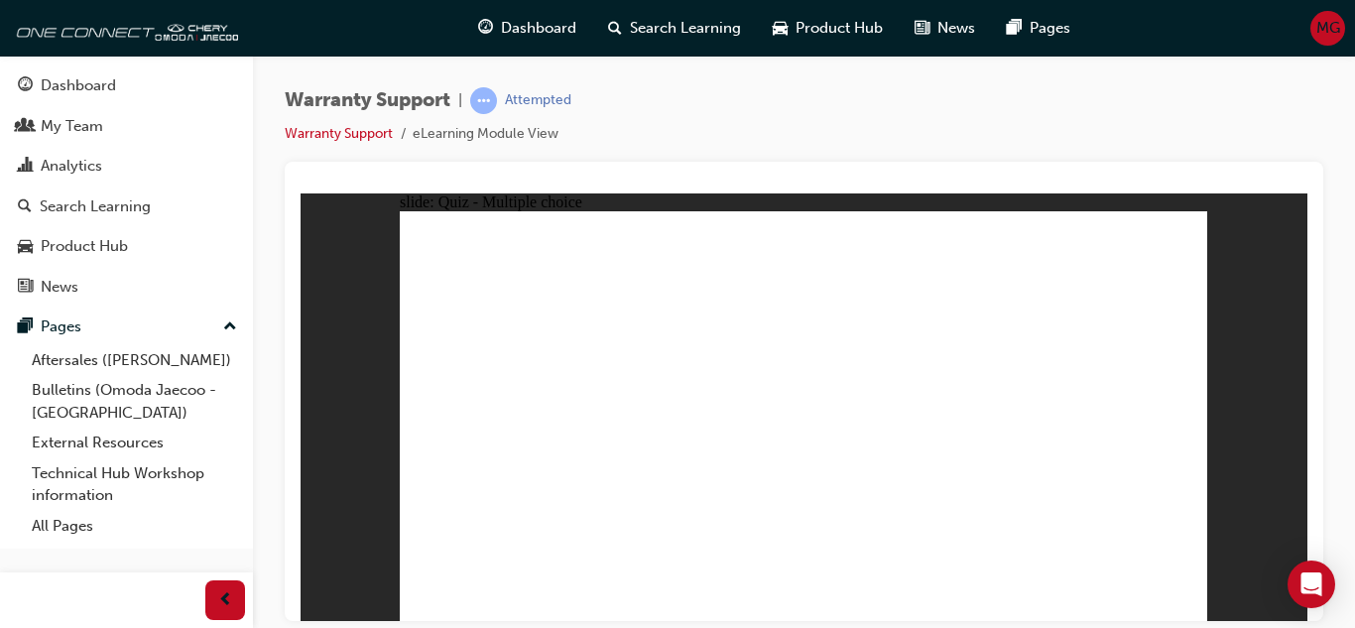
radio input "true"
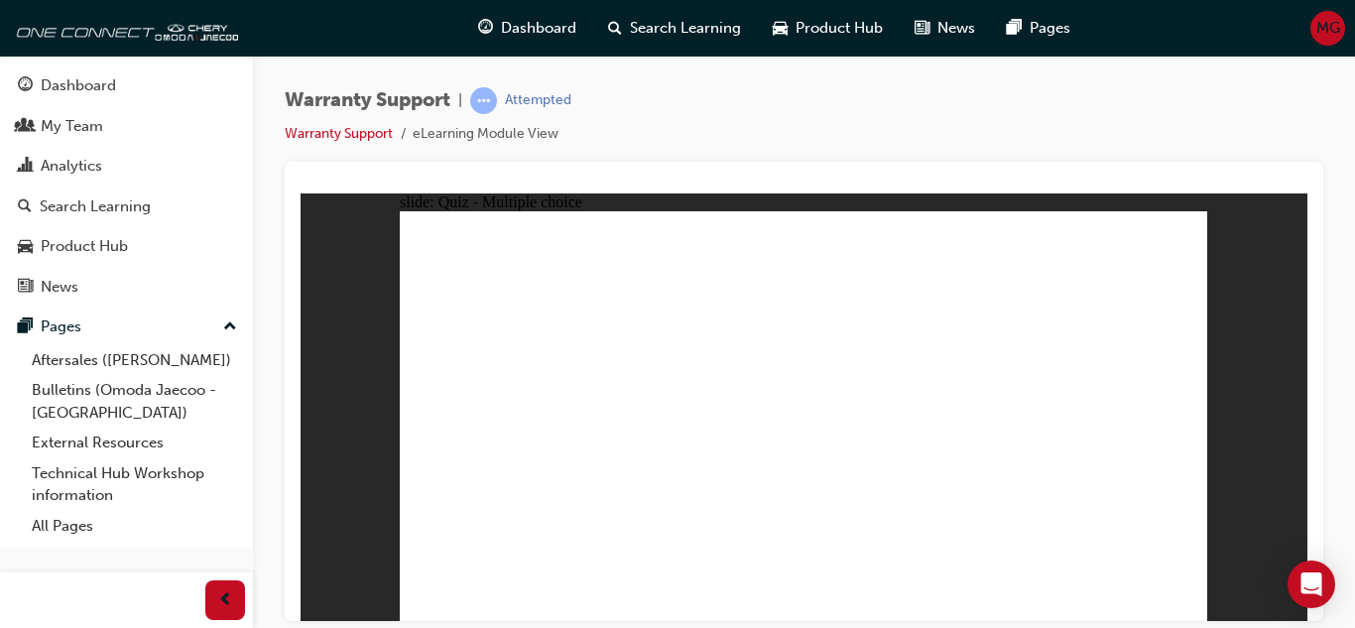
radio input "true"
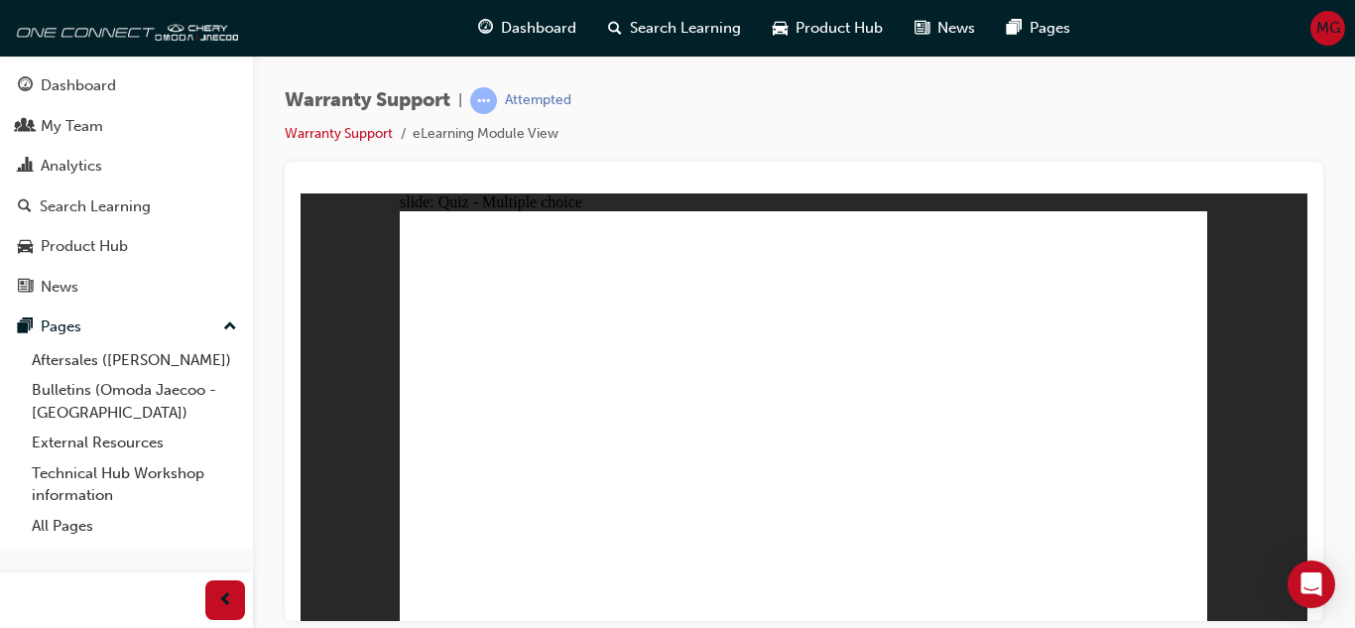
radio input "true"
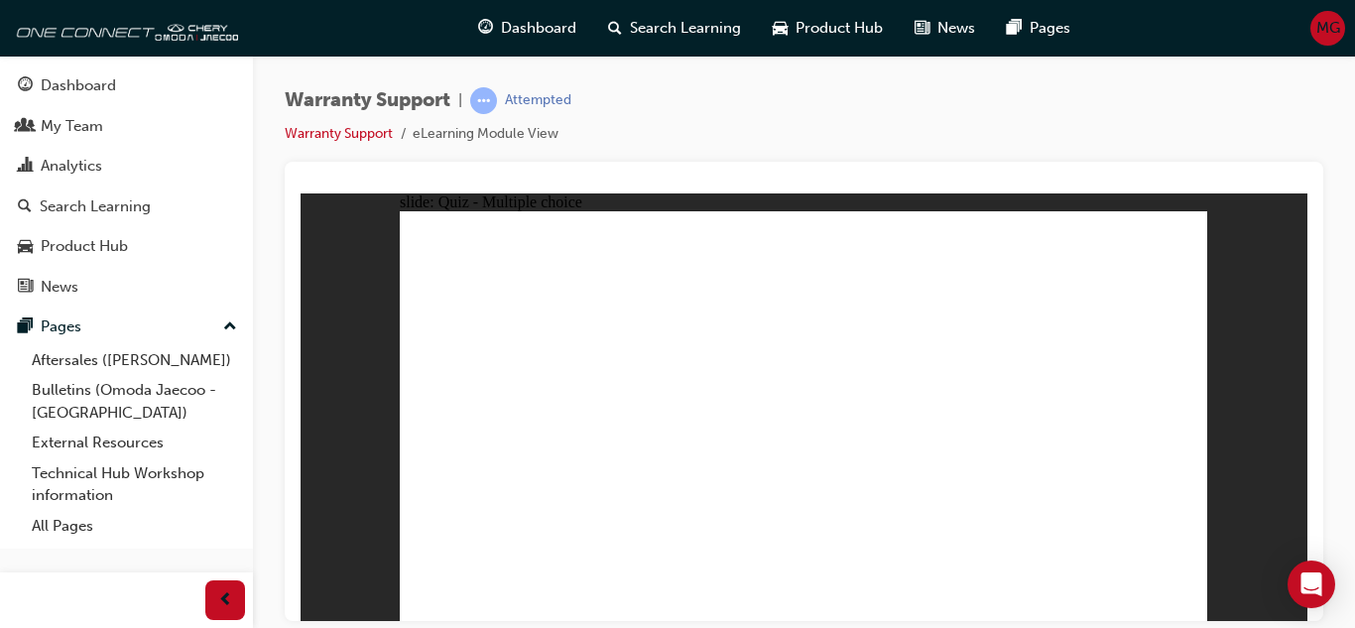
radio input "true"
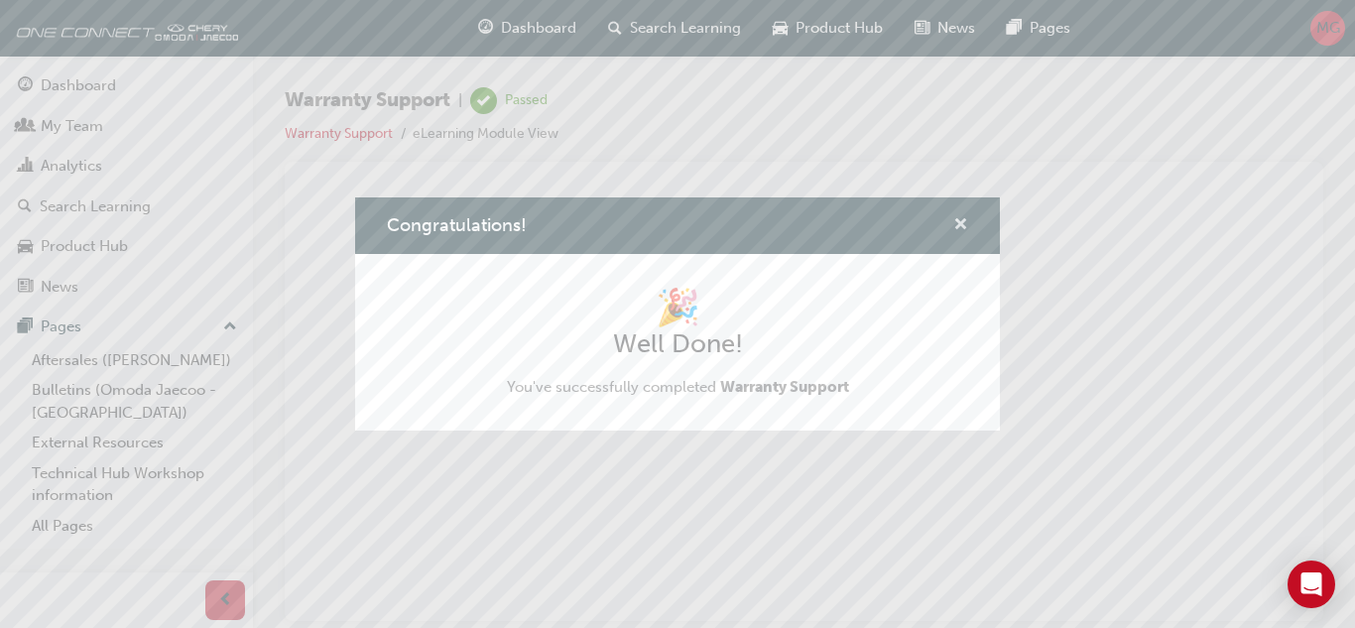
click at [959, 230] on span "cross-icon" at bounding box center [961, 226] width 15 height 18
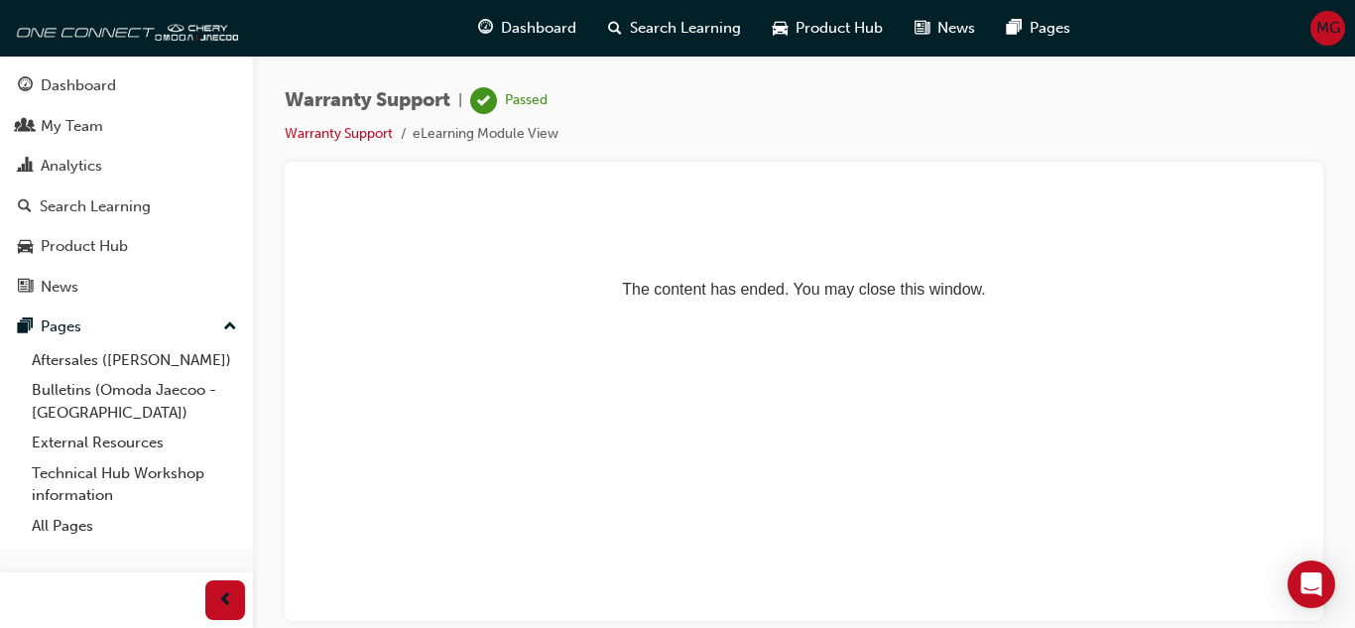
click at [139, 105] on button "Dashboard My Team Analytics Search Learning Product Hub News Pages" at bounding box center [126, 186] width 237 height 245
click at [140, 103] on link "Dashboard" at bounding box center [126, 85] width 237 height 37
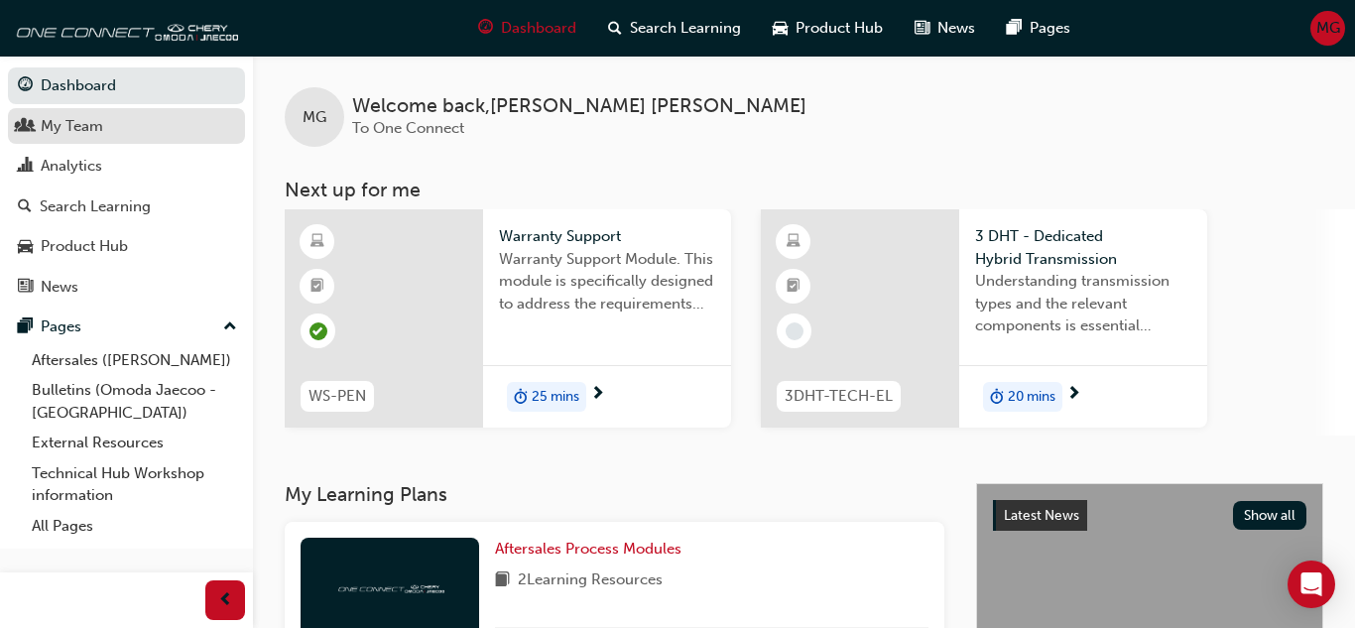
click at [93, 130] on div "My Team" at bounding box center [72, 126] width 63 height 23
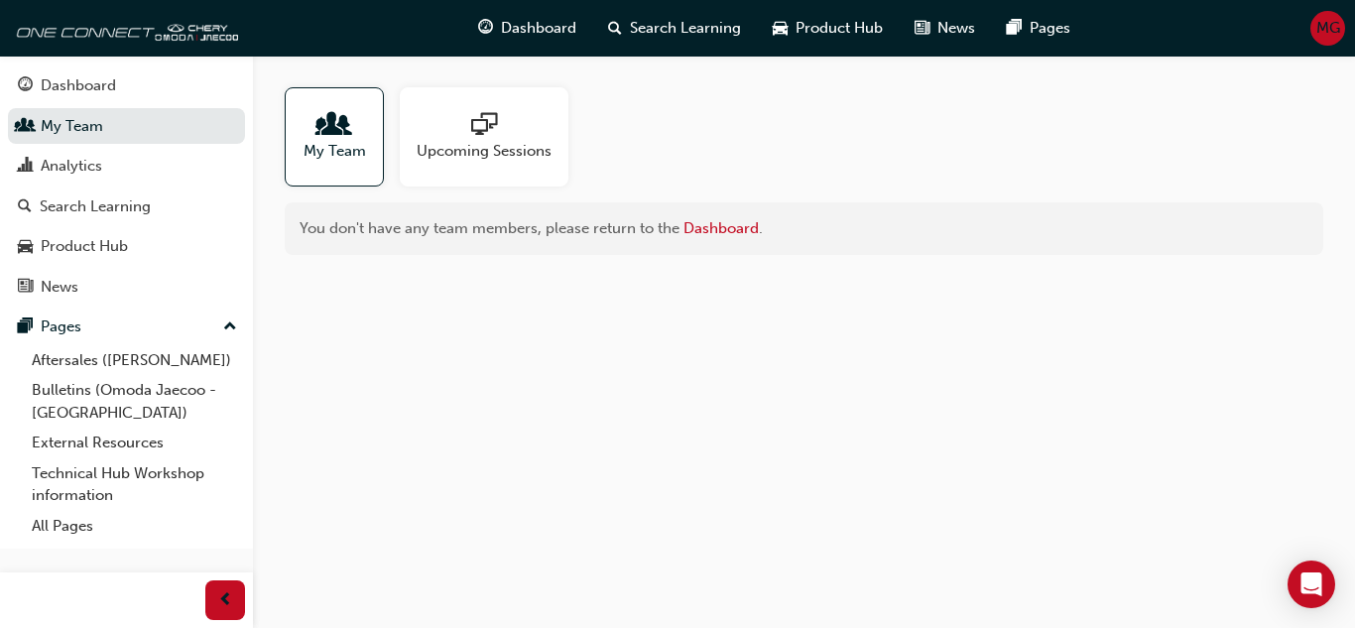
click at [299, 137] on div "My Team" at bounding box center [334, 136] width 99 height 99
click at [172, 193] on link "Search Learning" at bounding box center [126, 207] width 237 height 37
